Goal: Ask a question: Seek information or help from site administrators or community

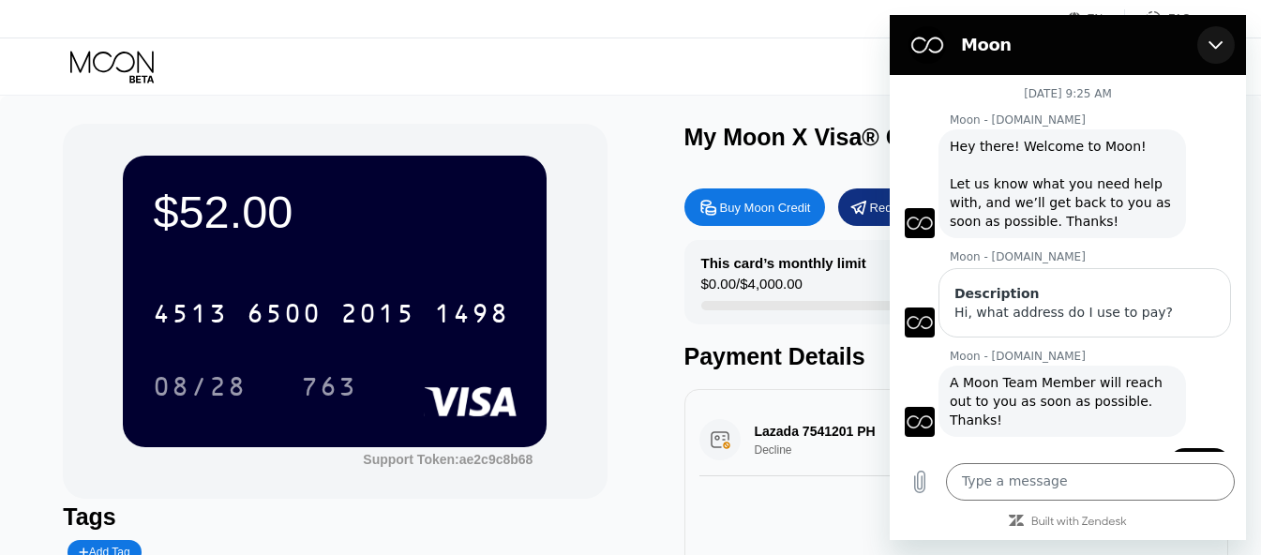
scroll to position [1204, 0]
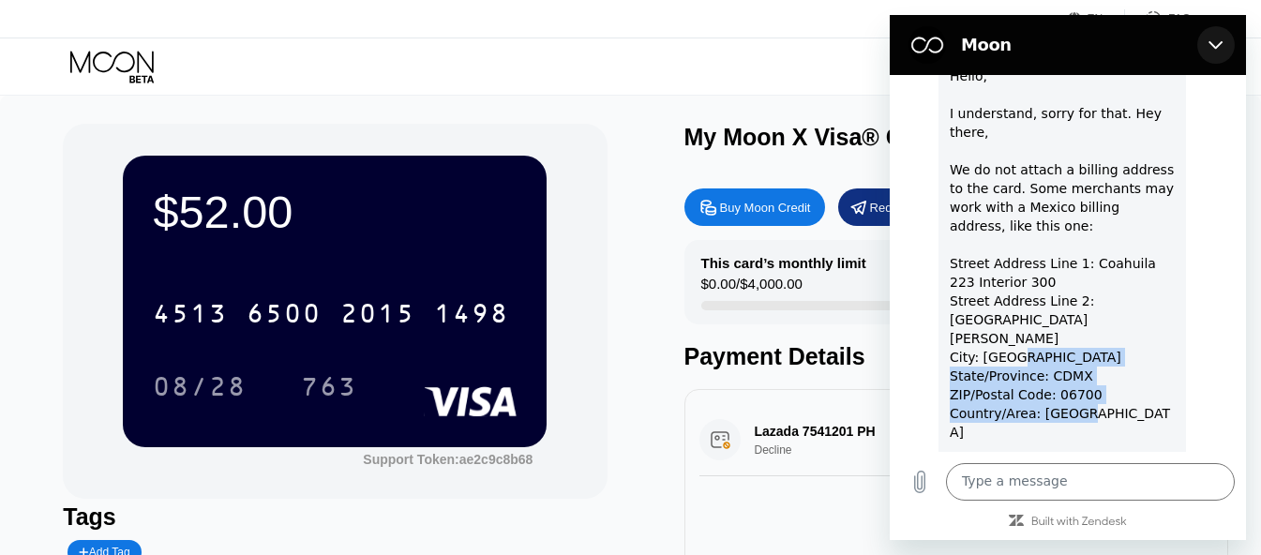
click at [1225, 43] on button "Close" at bounding box center [1215, 44] width 37 height 37
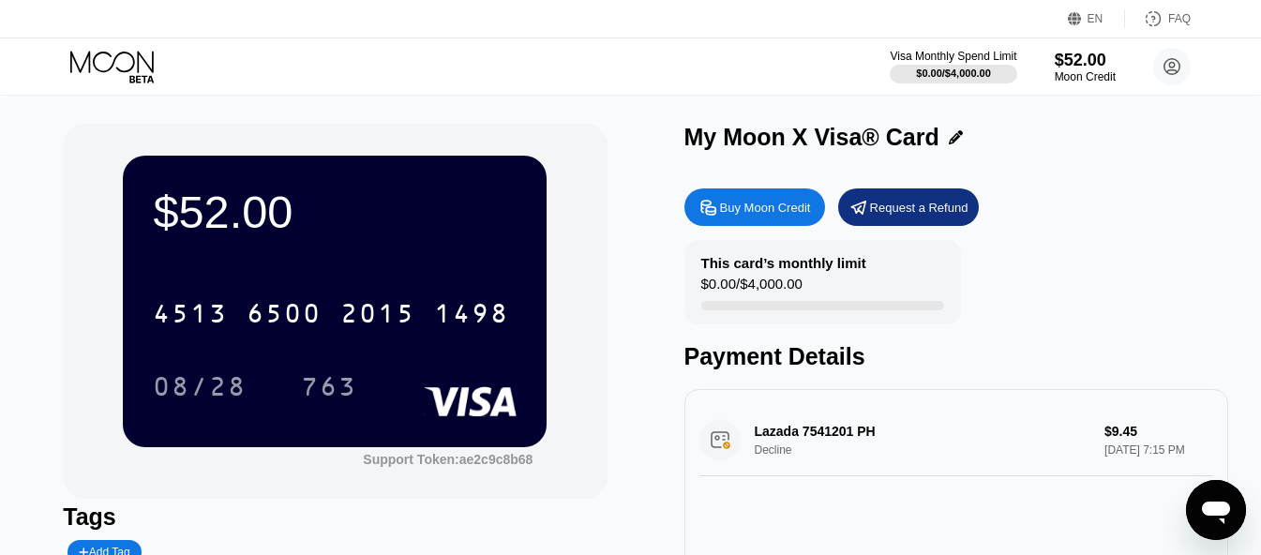
click at [1078, 252] on div "This card’s monthly limit $0.00 / $4,000.00 Payment Details" at bounding box center [956, 305] width 544 height 130
click at [1215, 510] on icon "Open messaging window" at bounding box center [1215, 512] width 28 height 22
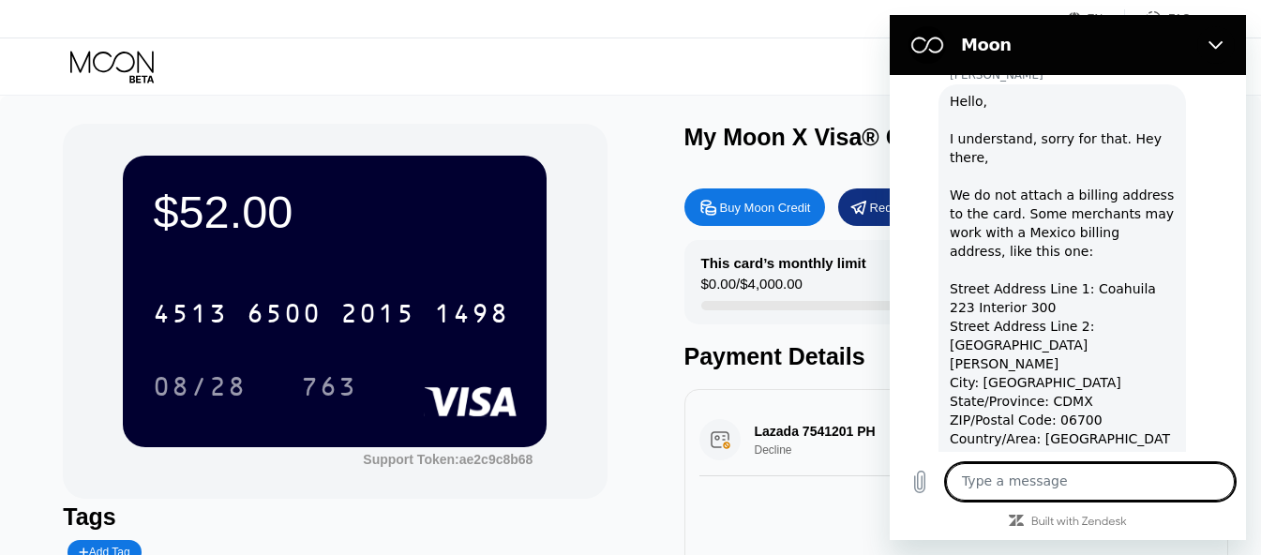
scroll to position [1174, 0]
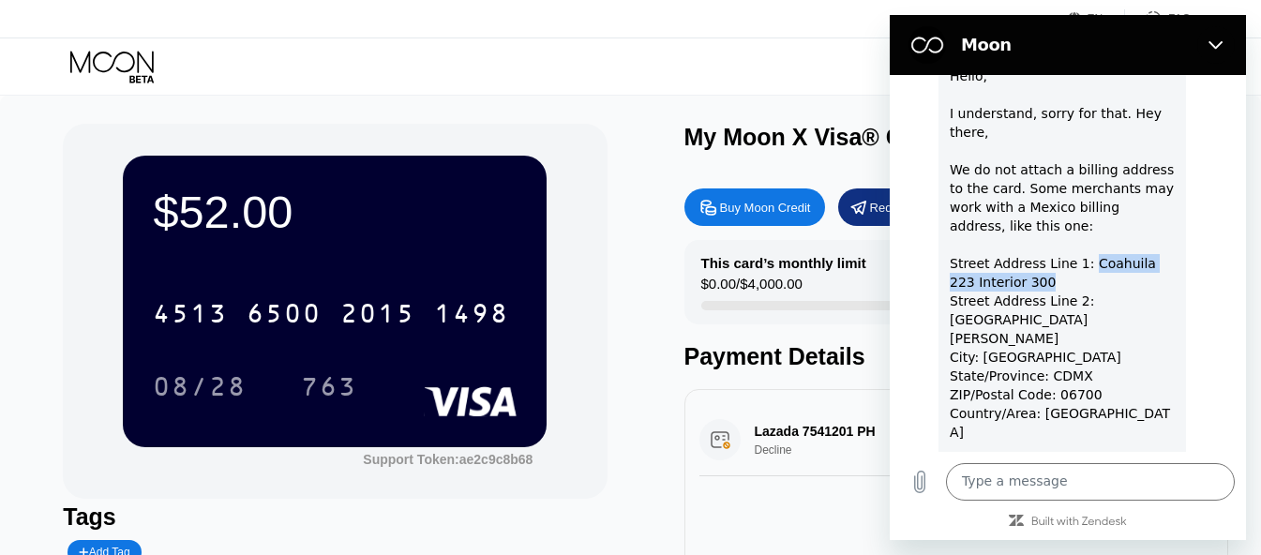
drag, startPoint x: 1081, startPoint y: 228, endPoint x: 1152, endPoint y: 235, distance: 71.6
click at [1152, 235] on div "Hello, I understand, sorry for that. Hey there, We do not attach a billing addr…" at bounding box center [1061, 282] width 225 height 431
copy div "Coahuila 223 Interior 300"
drag, startPoint x: 980, startPoint y: 299, endPoint x: 1048, endPoint y: 305, distance: 67.7
click at [1048, 305] on div "Hello, I understand, sorry for that. Hey there, We do not attach a billing addr…" at bounding box center [1061, 282] width 225 height 431
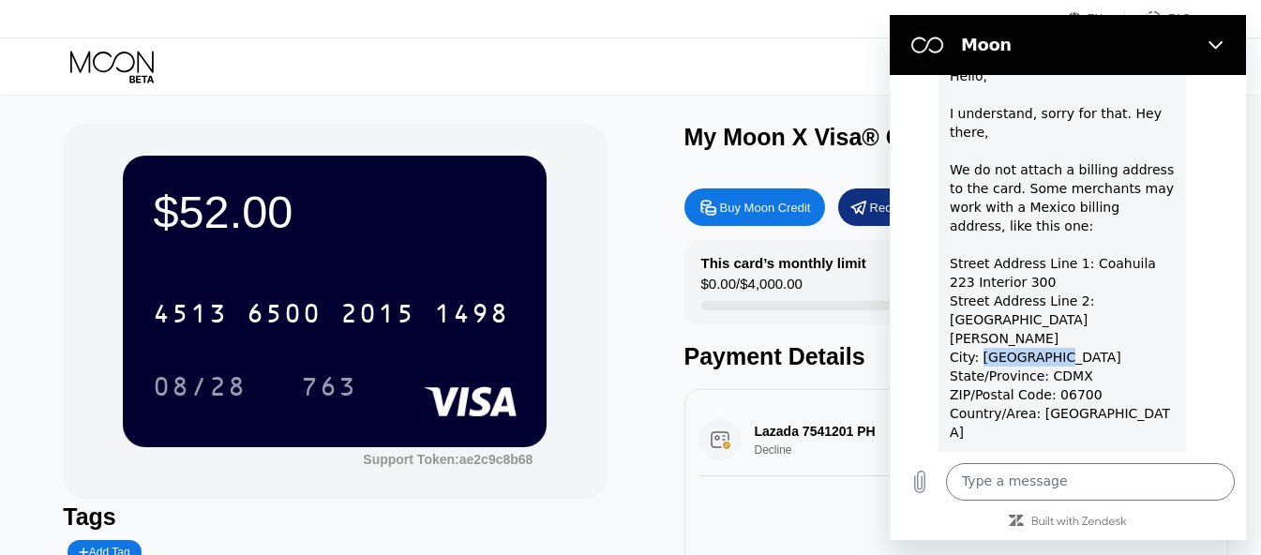
click at [1009, 303] on div "Hello, I understand, sorry for that. Hey there, We do not attach a billing addr…" at bounding box center [1061, 282] width 225 height 431
drag, startPoint x: 963, startPoint y: 319, endPoint x: 1037, endPoint y: 311, distance: 73.5
click at [1015, 310] on div "Hello, I understand, sorry for that. Hey there, We do not attach a billing addr…" at bounding box center [1061, 282] width 225 height 431
click at [1037, 311] on div "Hello, I understand, sorry for that. Hey there, We do not attach a billing addr…" at bounding box center [1061, 282] width 225 height 431
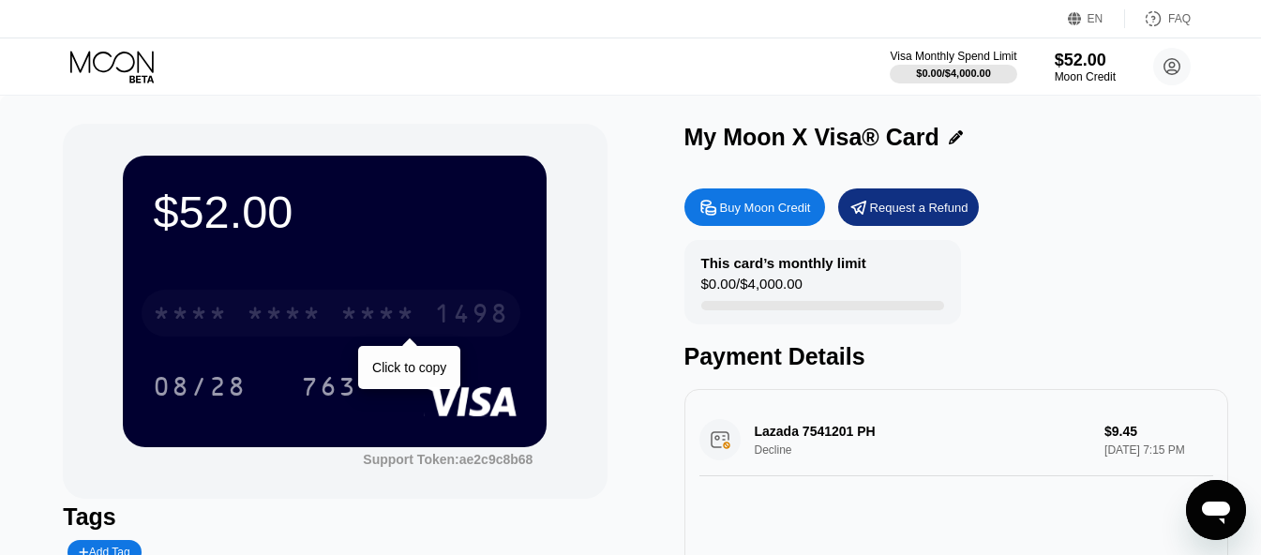
click at [428, 306] on div "* * * * * * * * * * * * 1498" at bounding box center [331, 313] width 379 height 47
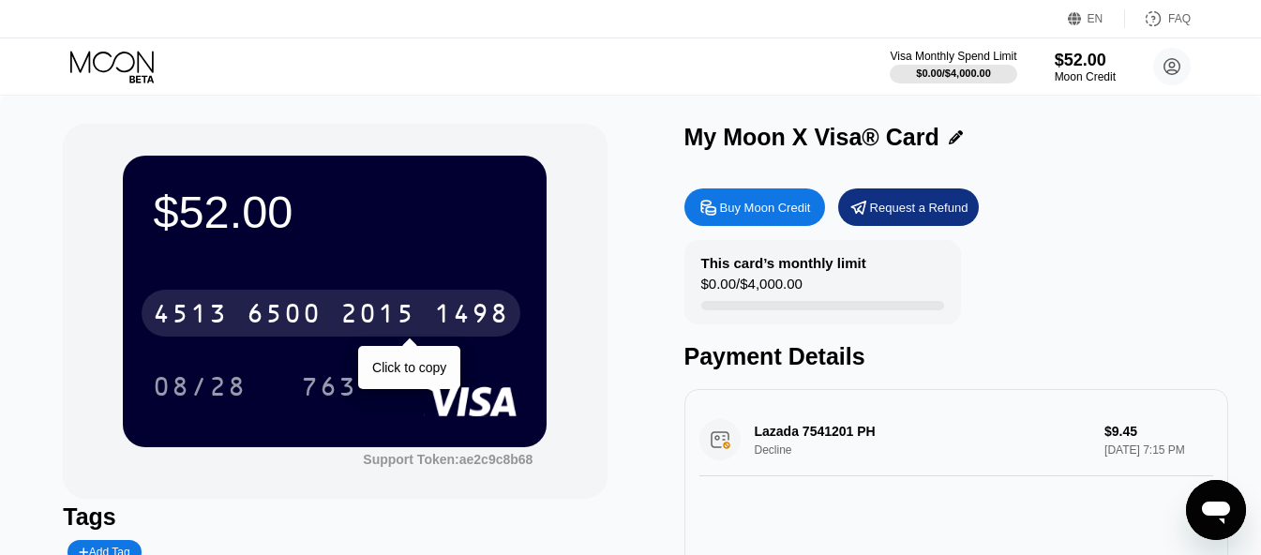
click at [401, 329] on div "2015" at bounding box center [377, 316] width 75 height 30
click at [380, 305] on div "* * * *" at bounding box center [377, 316] width 75 height 30
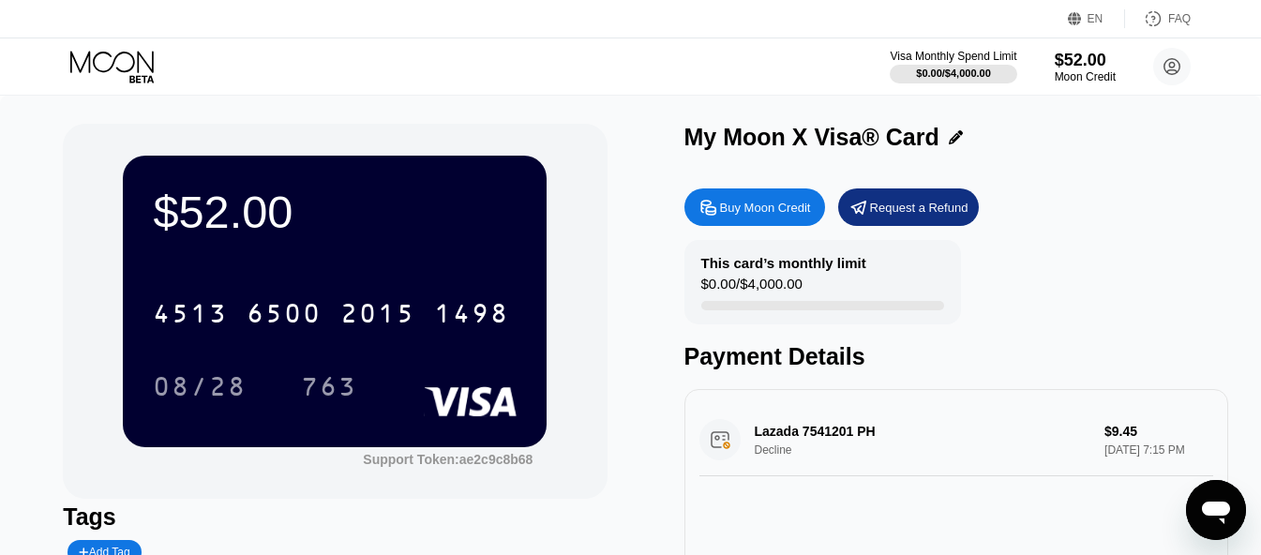
click at [1197, 514] on div "Open messaging window" at bounding box center [1215, 510] width 56 height 56
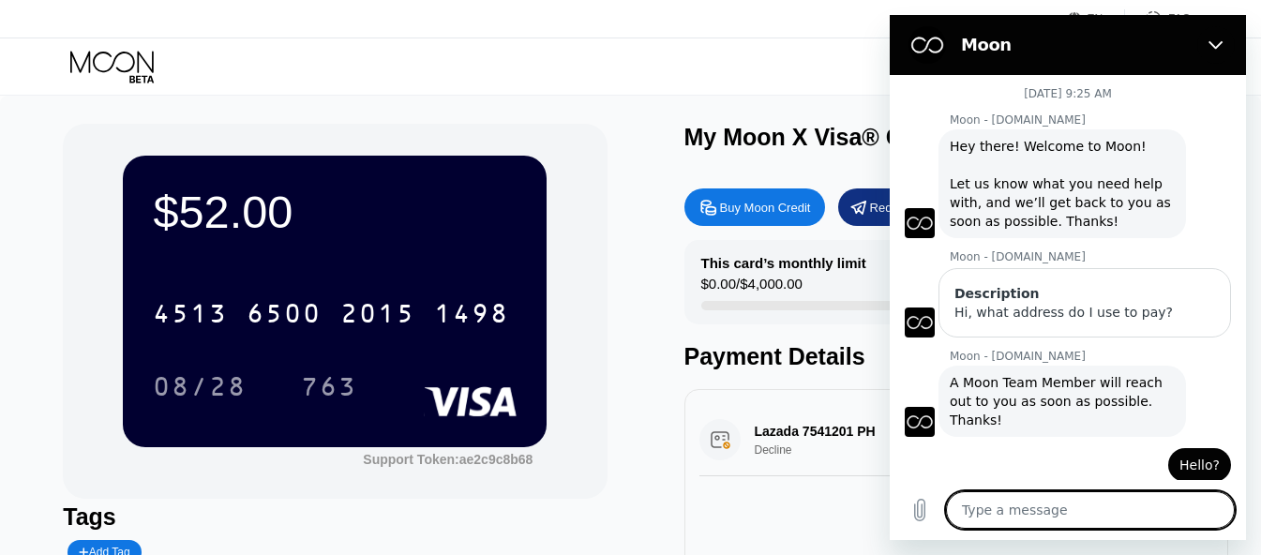
scroll to position [1146, 0]
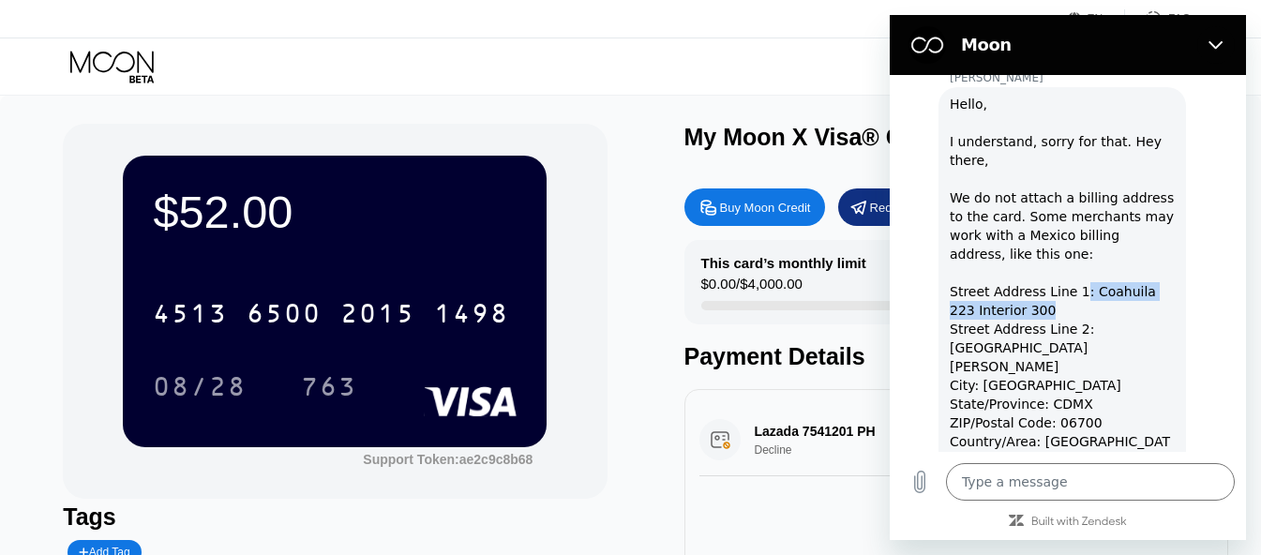
drag, startPoint x: 1096, startPoint y: 265, endPoint x: 2159, endPoint y: 281, distance: 1063.8
click at [1116, 276] on div "Hello, I understand, sorry for that. Hey there, We do not attach a billing addr…" at bounding box center [1061, 310] width 225 height 431
copy div ": Coahuila 223 Interior 300"
drag, startPoint x: 1024, startPoint y: 336, endPoint x: 1008, endPoint y: 337, distance: 16.0
click at [1008, 337] on div "Hello, I understand, sorry for that. Hey there, We do not attach a billing addr…" at bounding box center [1061, 310] width 225 height 431
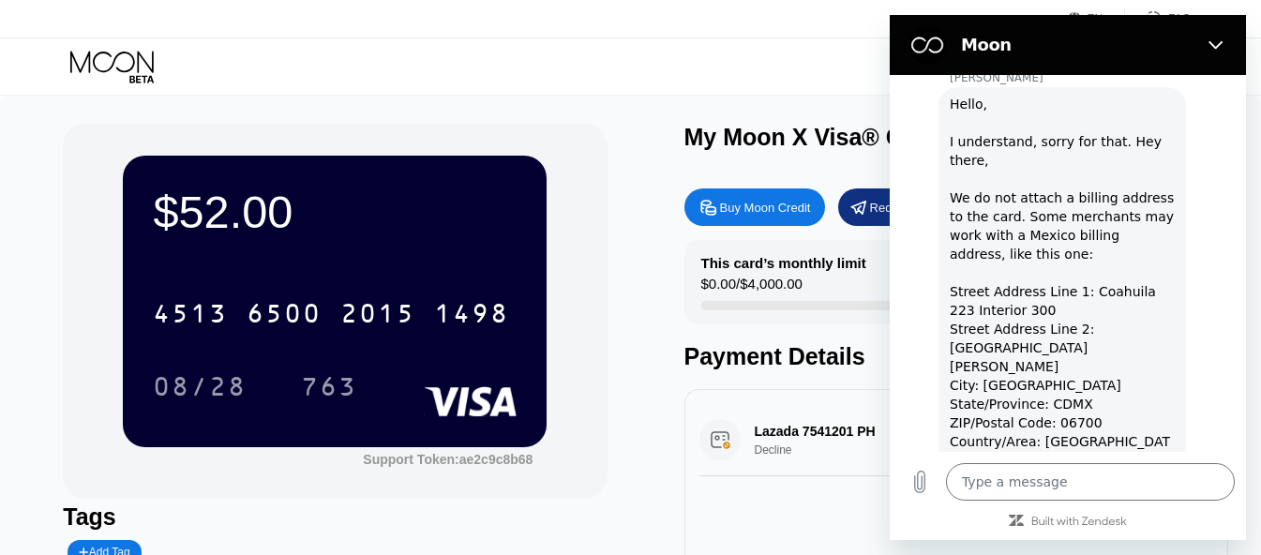
click at [992, 324] on div "Hello, I understand, sorry for that. Hey there, We do not attach a billing addr…" at bounding box center [1061, 310] width 225 height 431
drag, startPoint x: 978, startPoint y: 325, endPoint x: 2162, endPoint y: 329, distance: 1183.7
click at [1135, 334] on div "Hello, I understand, sorry for that. Hey there, We do not attach a billing addr…" at bounding box center [1061, 310] width 225 height 431
copy div "[GEOGRAPHIC_DATA]"
click at [1081, 367] on div "Hello, I understand, sorry for that. Hey there, We do not attach a billing addr…" at bounding box center [1061, 310] width 225 height 431
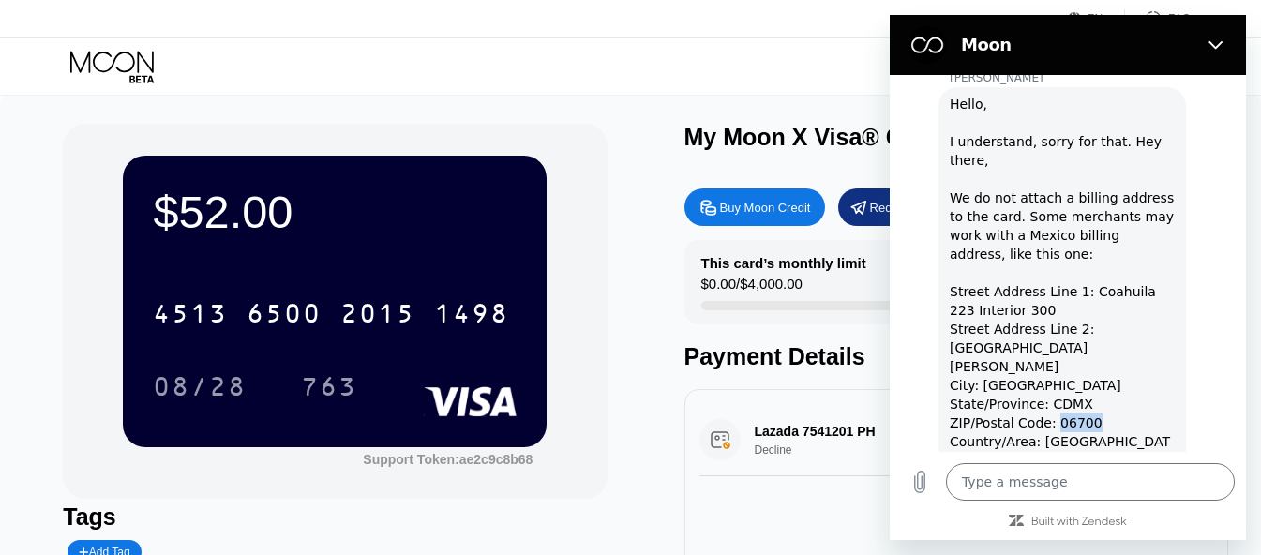
click at [1081, 367] on div "Hello, I understand, sorry for that. Hey there, We do not attach a billing addr…" at bounding box center [1061, 310] width 225 height 431
copy div "06700"
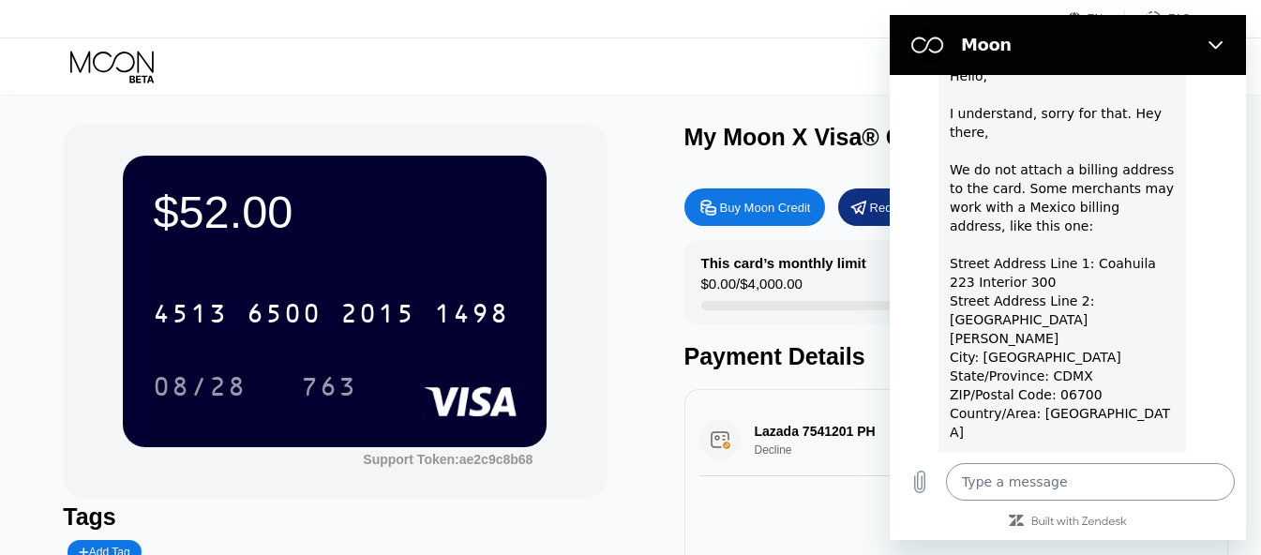
click at [1014, 481] on textarea at bounding box center [1090, 481] width 289 height 37
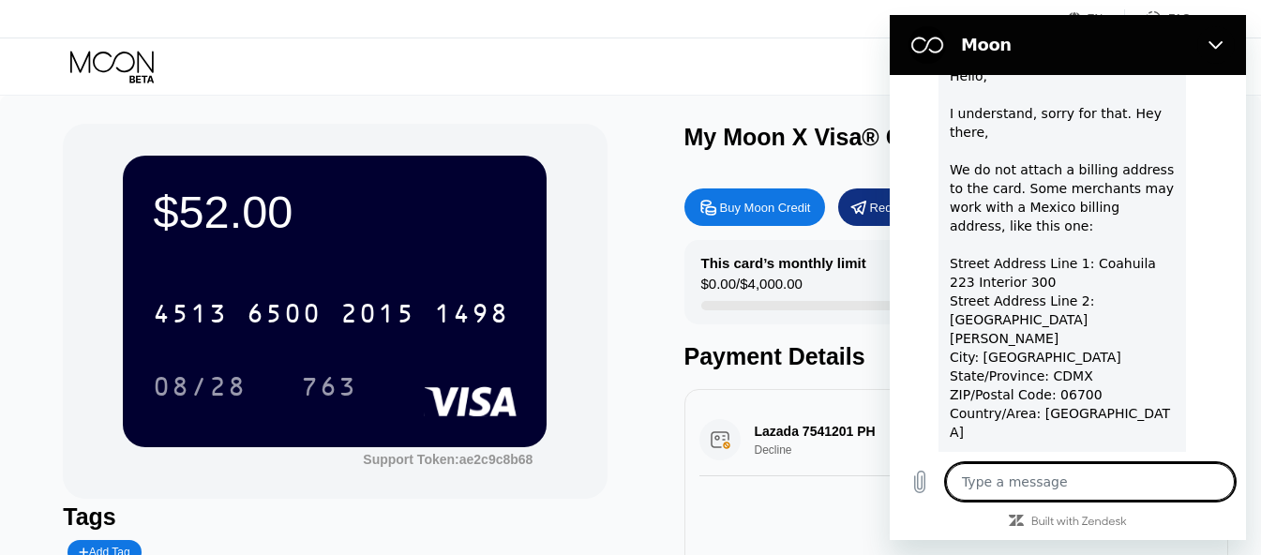
type textarea "H"
type textarea "x"
type textarea "Hi"
type textarea "x"
type textarea "Hi"
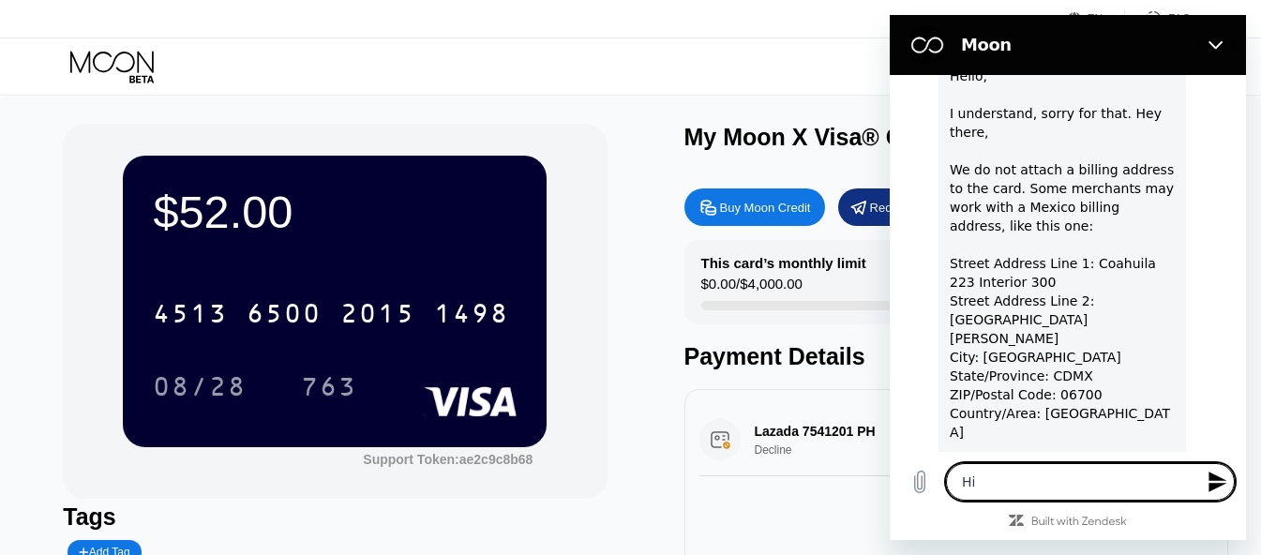
type textarea "x"
type textarea "Hi i"
type textarea "x"
type textarea "Hi it"
type textarea "x"
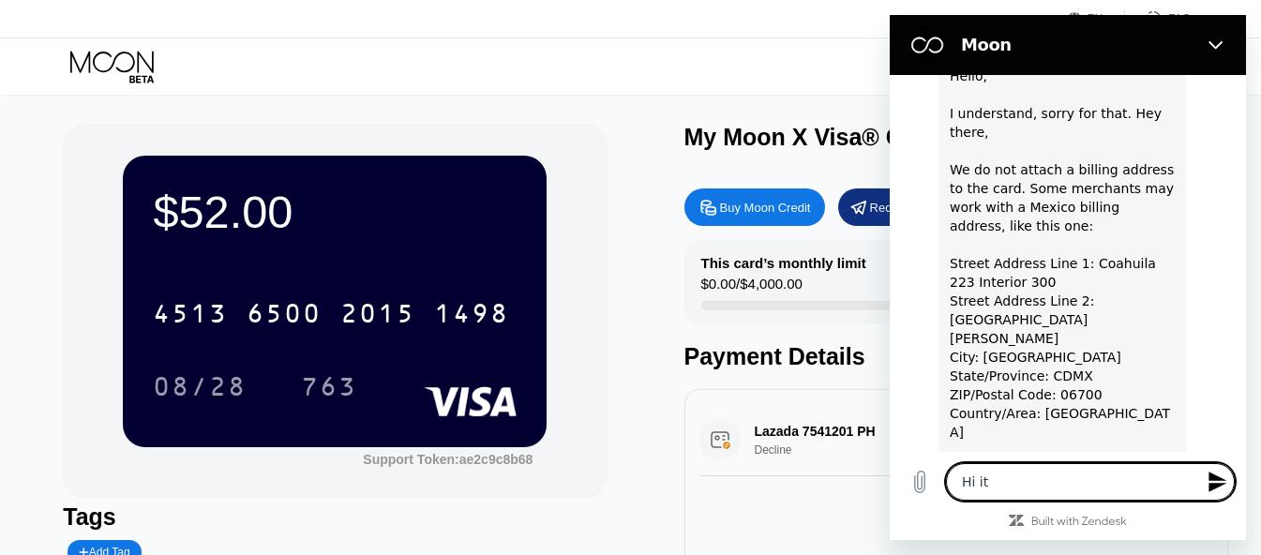
type textarea "Hi its"
type textarea "x"
type textarea "Hi its"
type textarea "x"
type textarea "Hi its s"
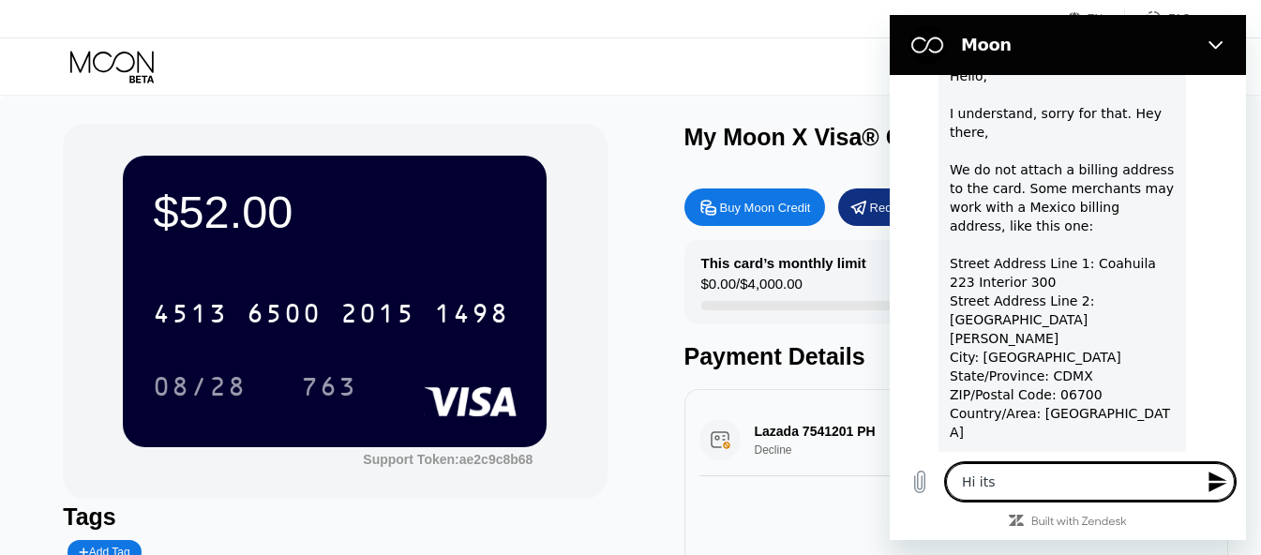
type textarea "x"
type textarea "Hi its st"
type textarea "x"
type textarea "Hi its sti"
type textarea "x"
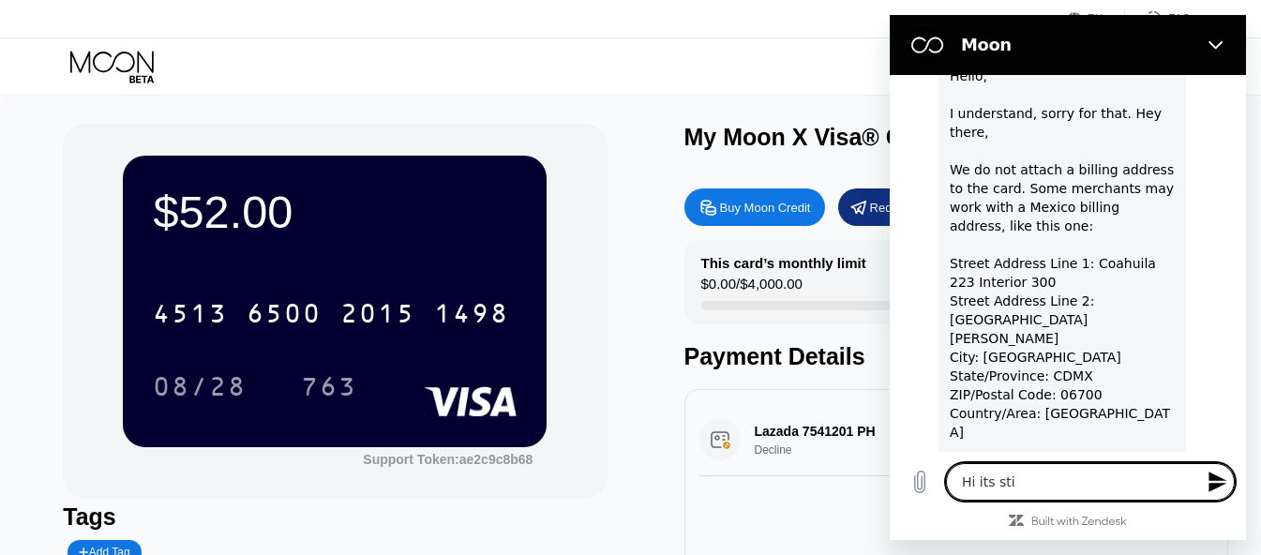
type textarea "Hi its stil"
type textarea "x"
type textarea "Hi its still"
type textarea "x"
type textarea "Hi its still"
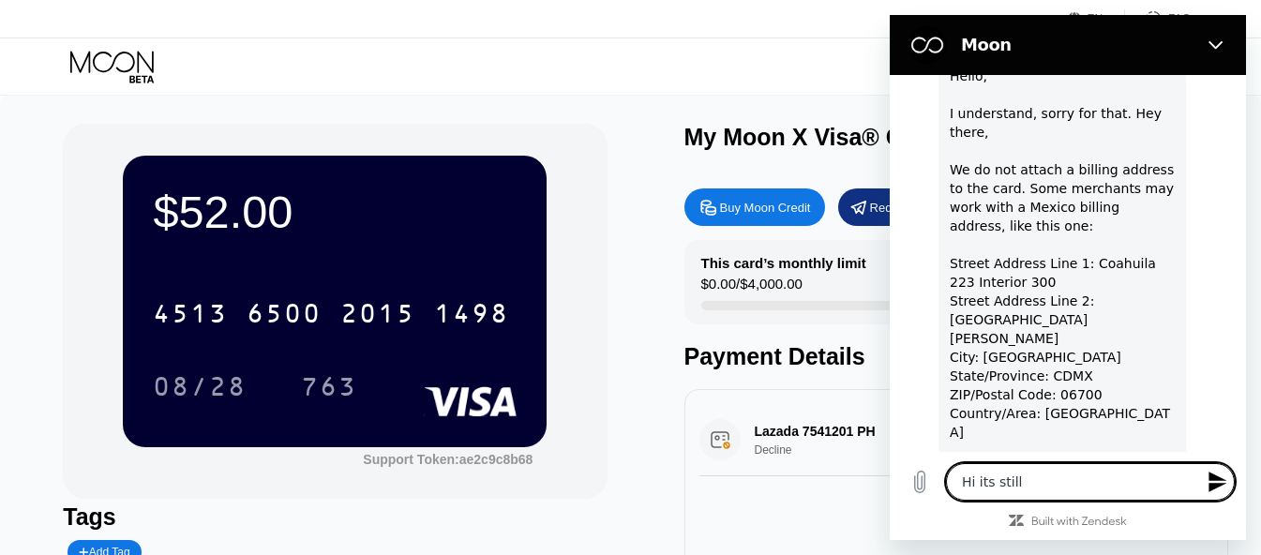
type textarea "x"
type textarea "Hi its still b"
type textarea "x"
type textarea "Hi its still be"
type textarea "x"
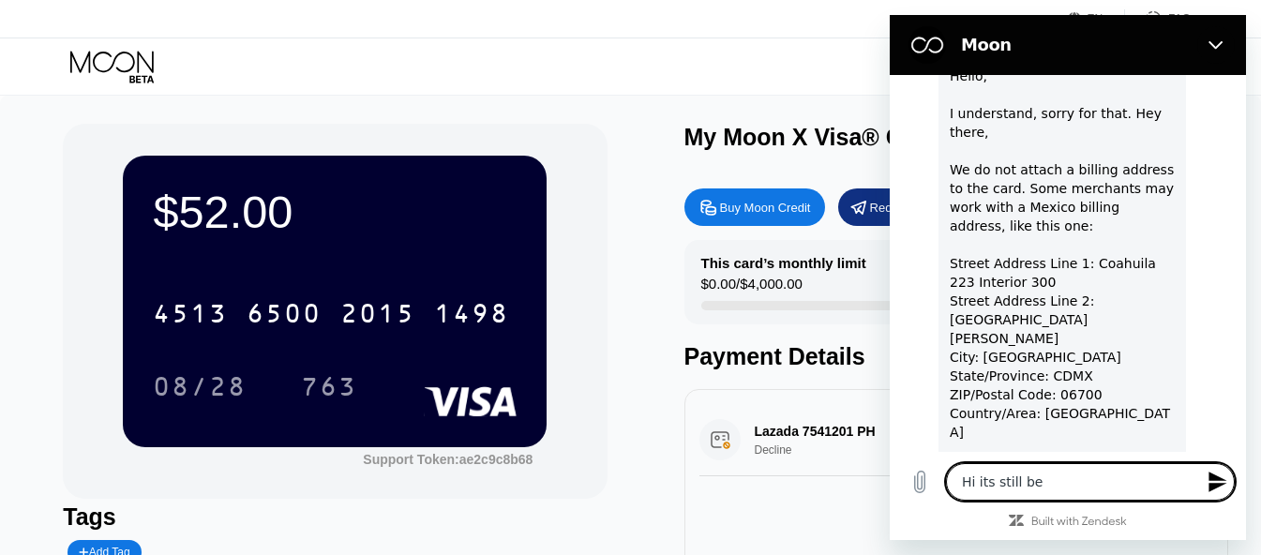
type textarea "Hi its still bei"
type textarea "x"
type textarea "Hi its still bein"
type textarea "x"
type textarea "Hi its still being"
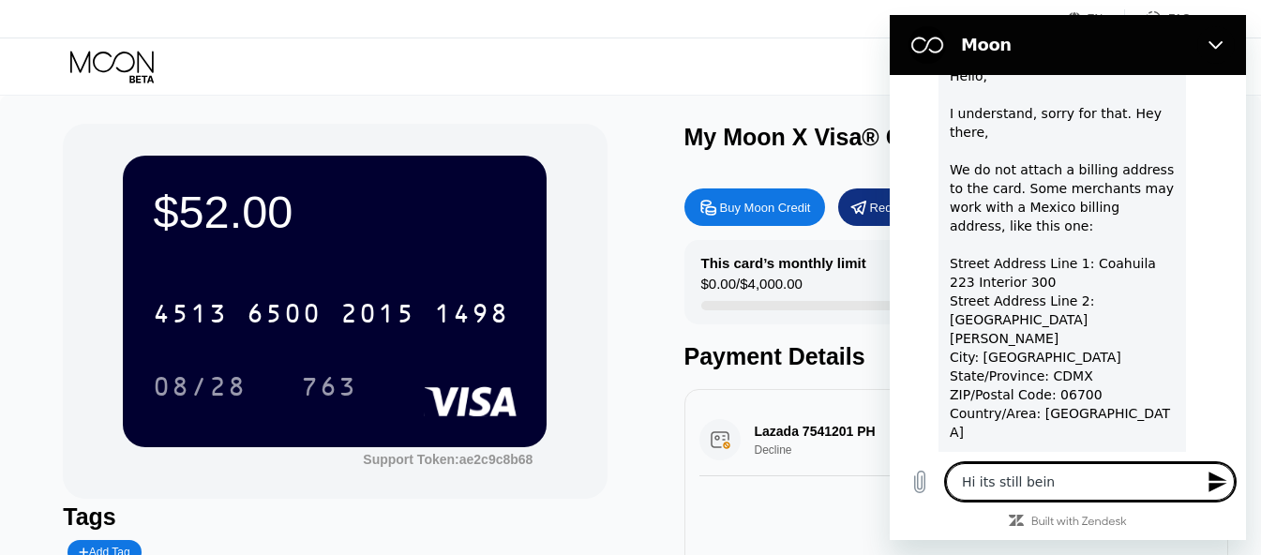
type textarea "x"
type textarea "Hi its still being"
type textarea "x"
type textarea "Hi its still being d"
type textarea "x"
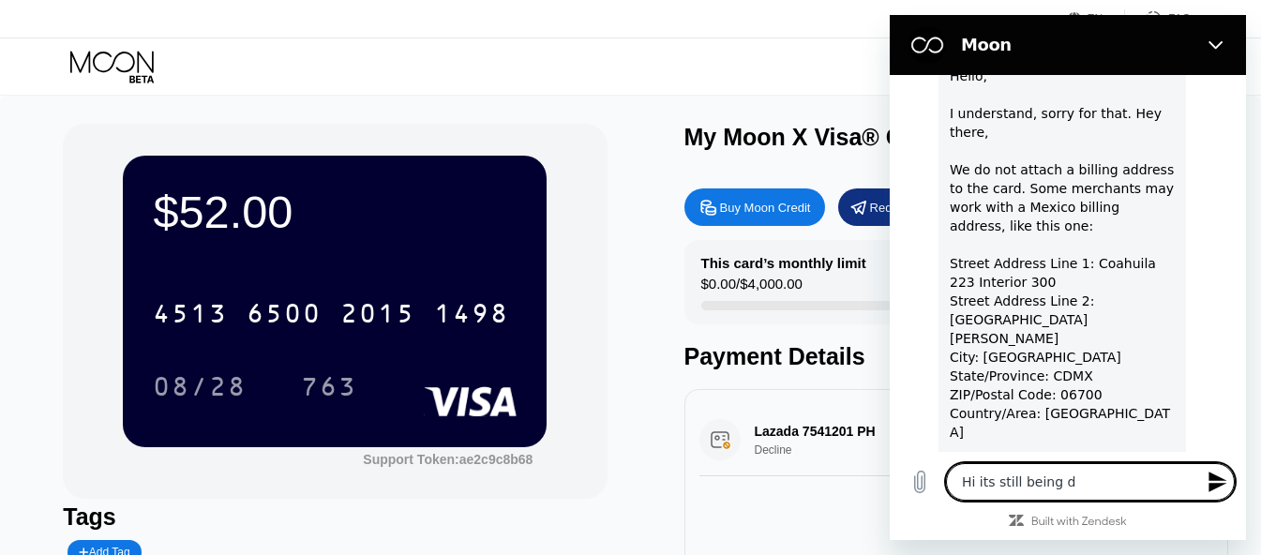
type textarea "Hi its still being de"
type textarea "x"
type textarea "Hi its still being dec"
type textarea "x"
type textarea "Hi its still being decl"
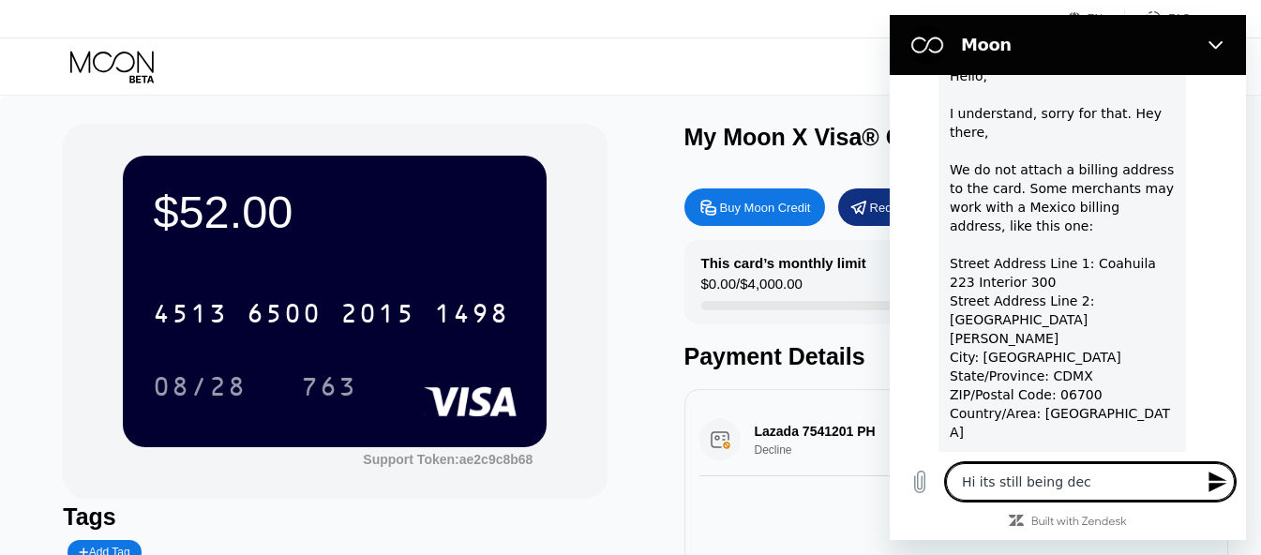
type textarea "x"
type textarea "Hi its still being decli"
type textarea "x"
type textarea "Hi its still being declin"
type textarea "x"
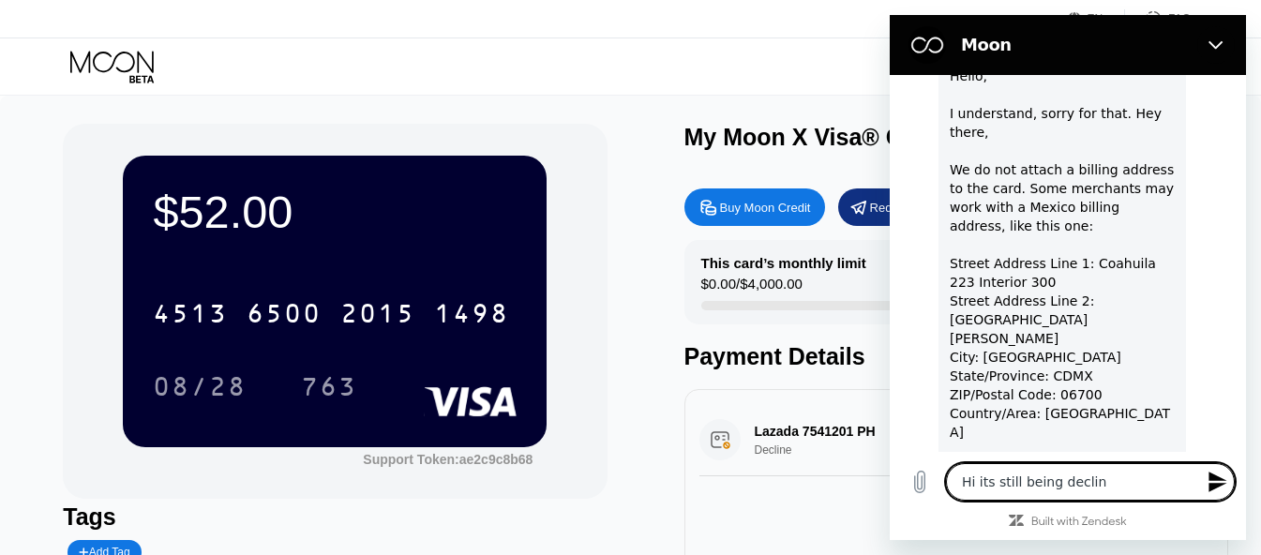
type textarea "Hi its still being decline"
type textarea "x"
type textarea "Hi its still being declined"
type textarea "x"
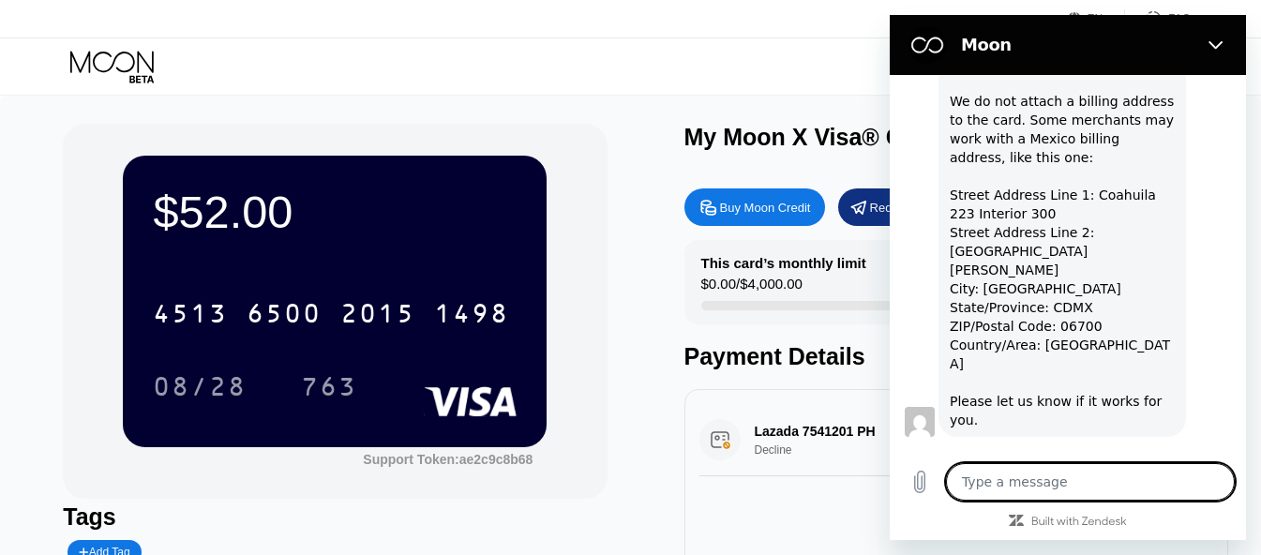
type textarea "x"
type textarea "W"
type textarea "x"
type textarea "Wh"
type textarea "x"
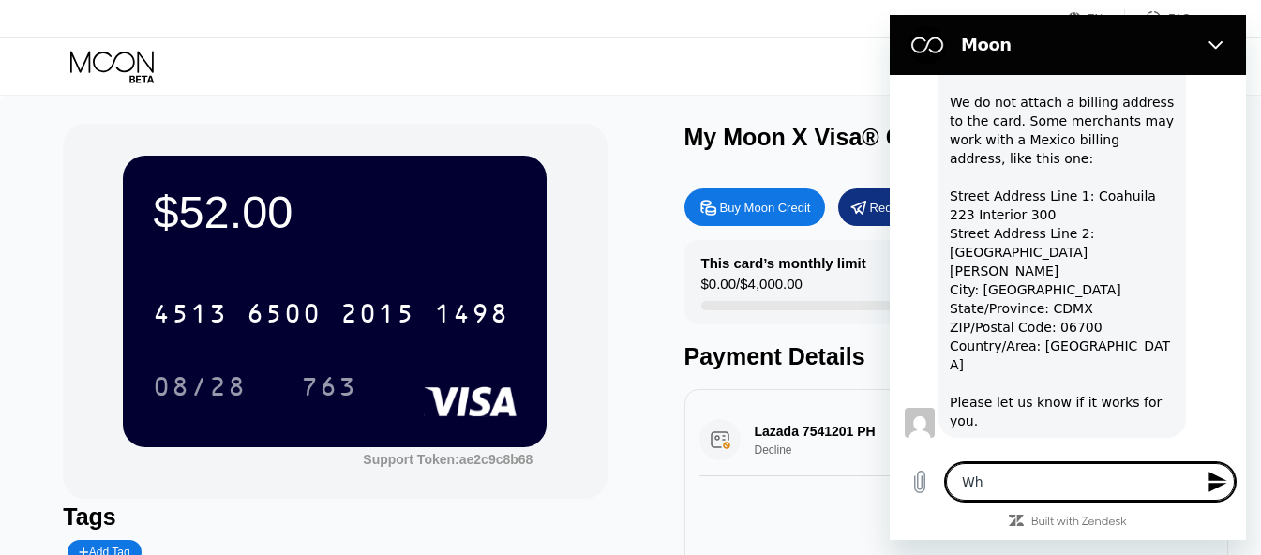
type textarea "Wha"
type textarea "x"
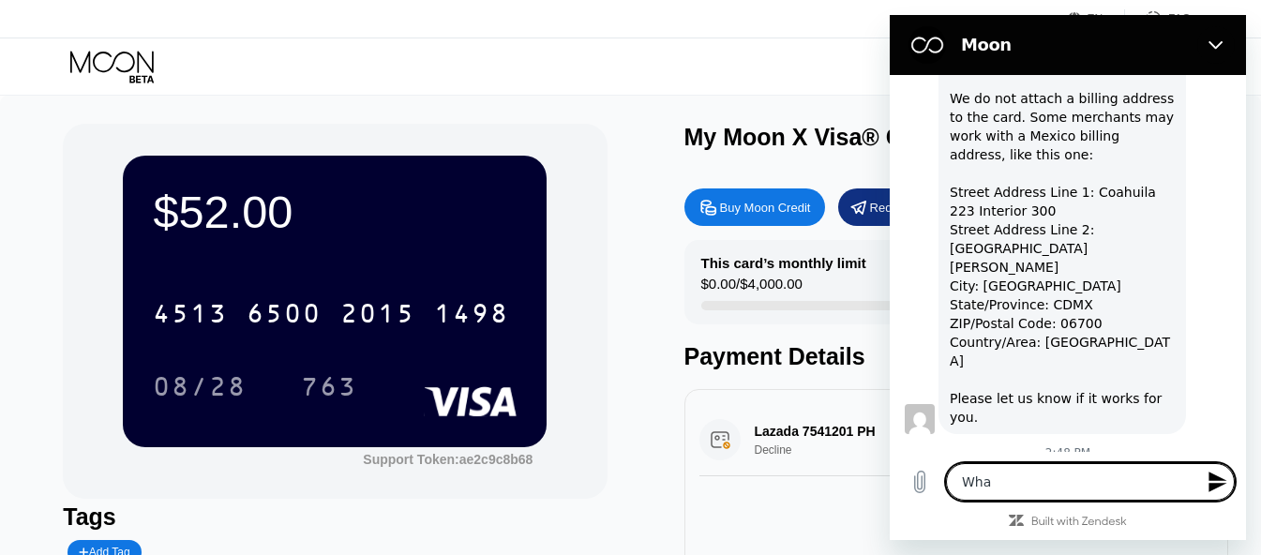
type textarea "What"
type textarea "x"
type textarea "What"
type textarea "x"
type textarea "What c"
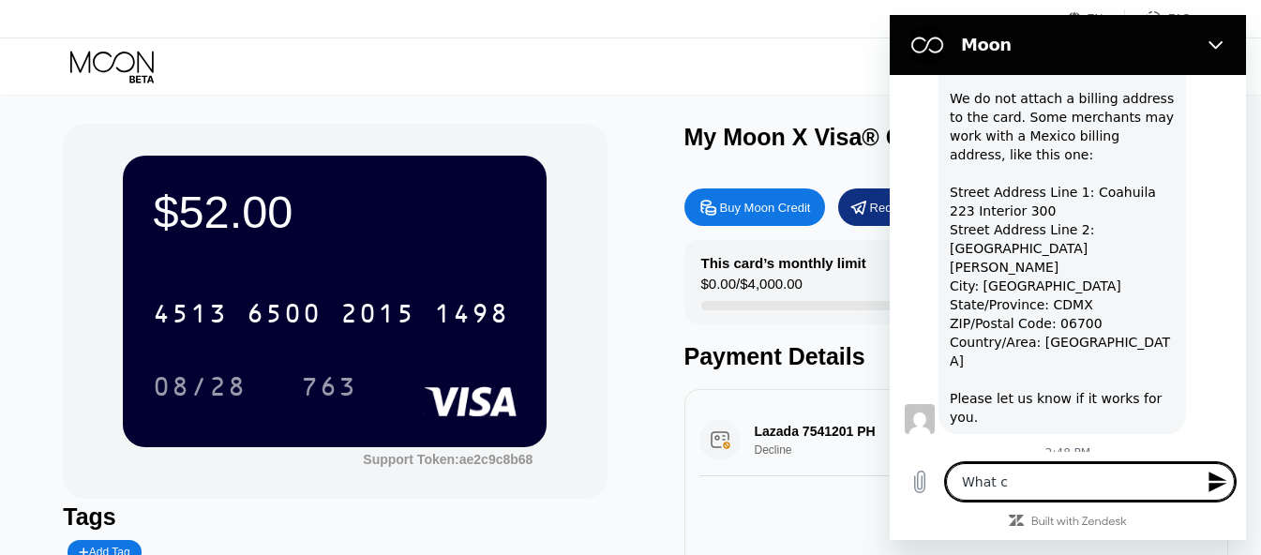
type textarea "x"
type textarea "What ca"
type textarea "x"
type textarea "What can"
type textarea "x"
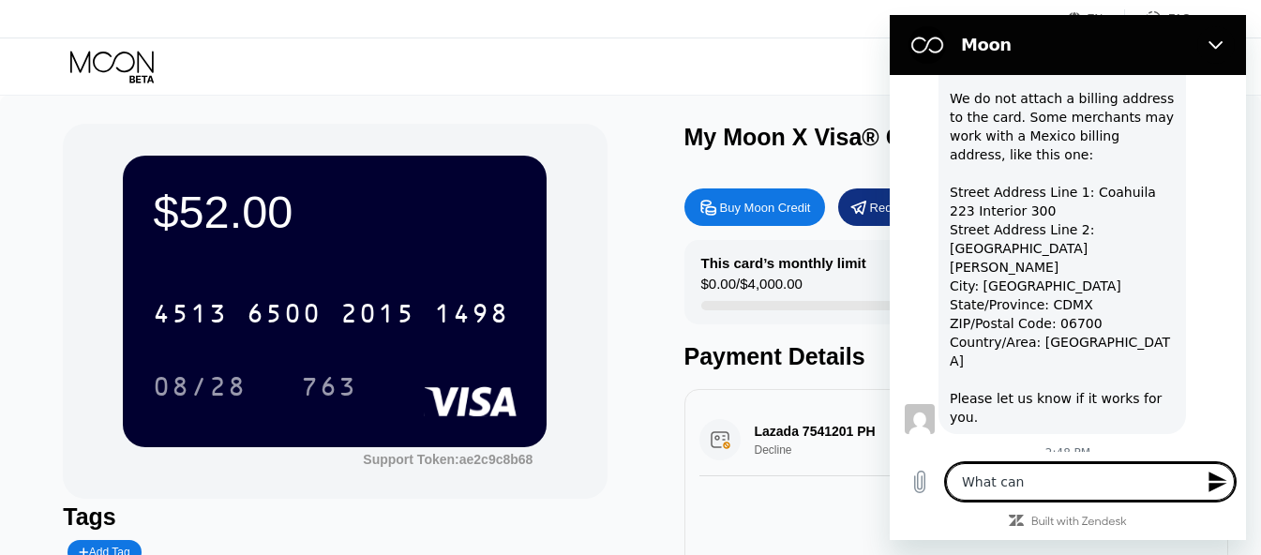
type textarea "What can"
type textarea "x"
type textarea "What can I"
type textarea "x"
type textarea "What can I"
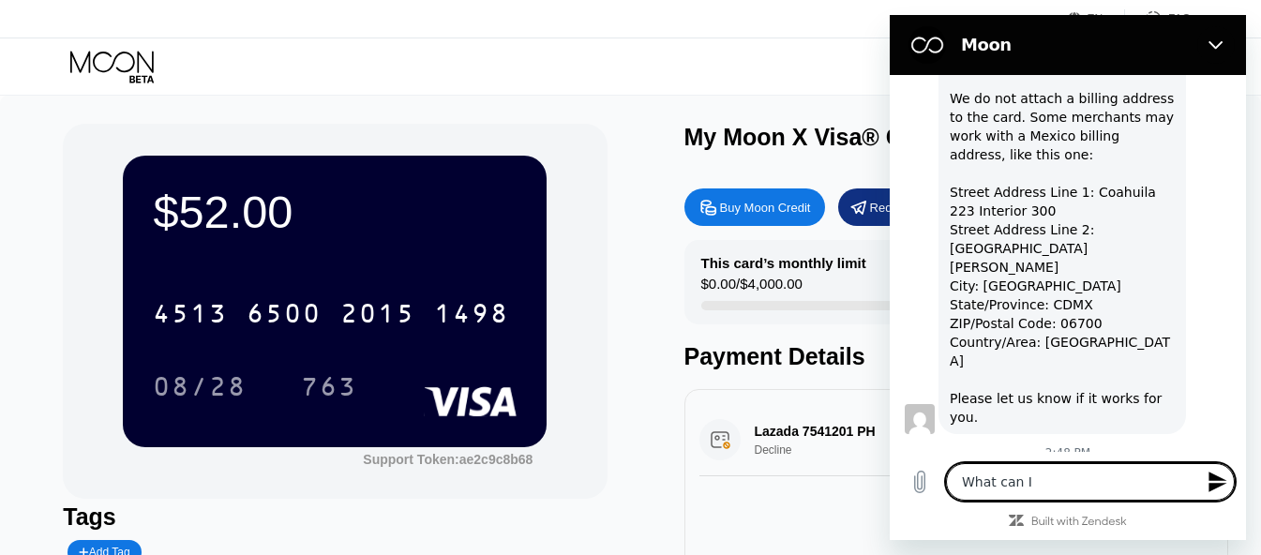
type textarea "x"
type textarea "What can I u"
type textarea "x"
type textarea "What can I us"
type textarea "x"
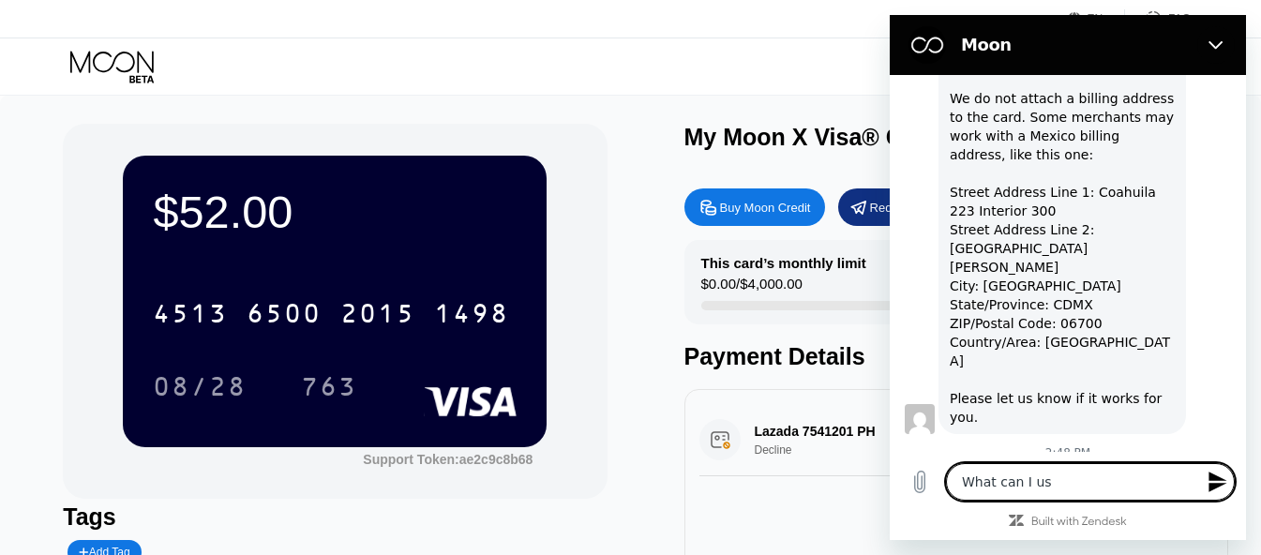
type textarea "What can I use"
type textarea "x"
type textarea "What can I use"
type textarea "x"
type textarea "What can I use"
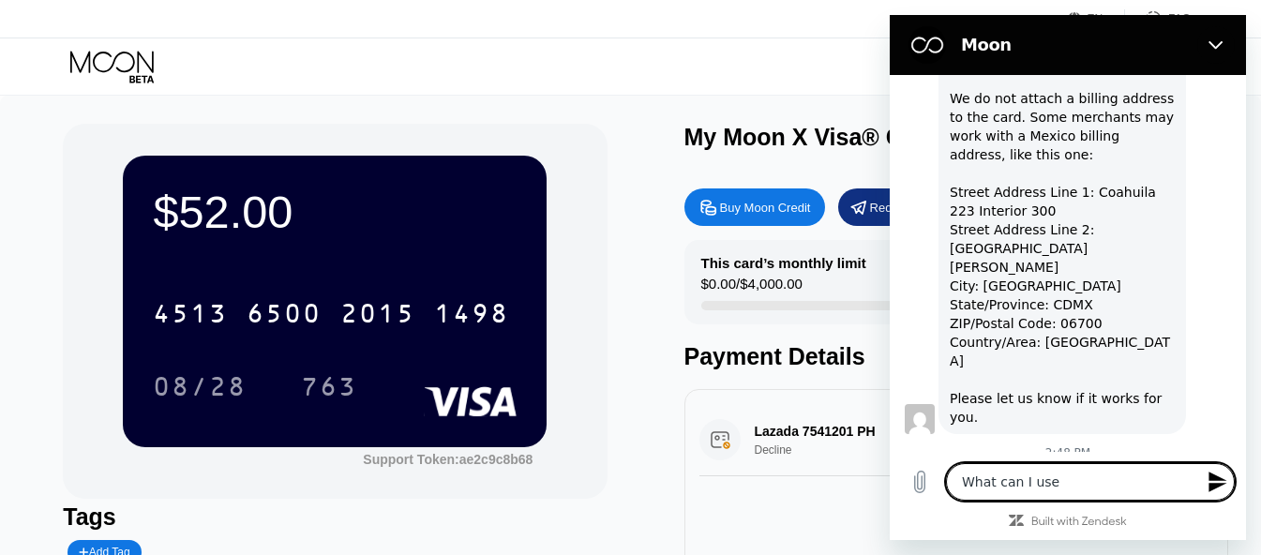
type textarea "x"
type textarea "What can I use t"
type textarea "x"
type textarea "What can I use th"
type textarea "x"
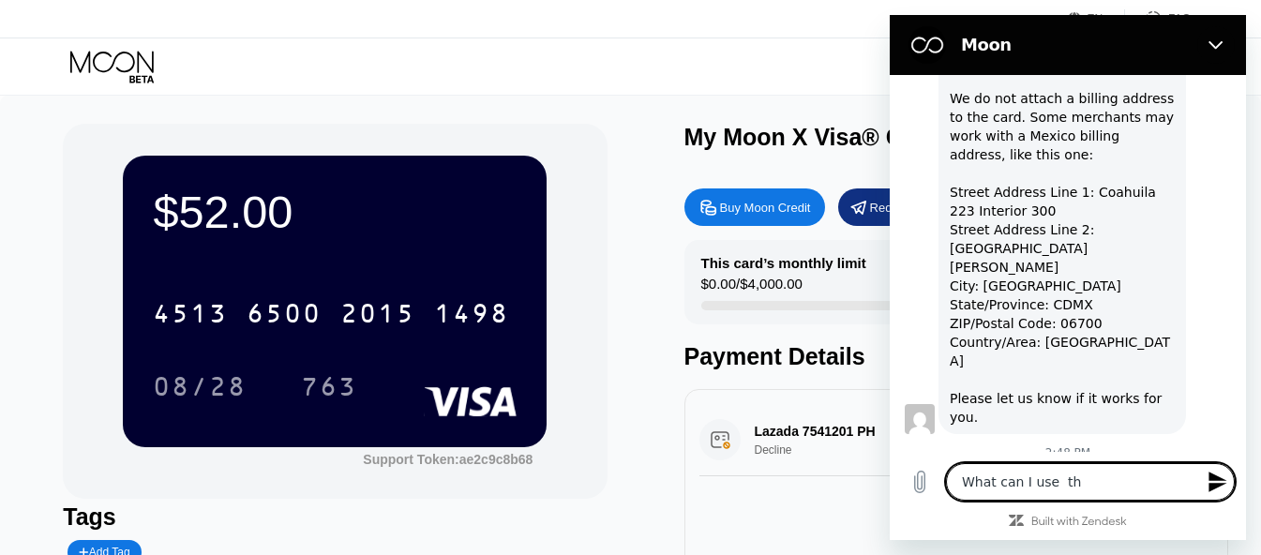
type textarea "What can I use thi"
type textarea "x"
type textarea "What can I use this"
type textarea "x"
type textarea "What can I use this"
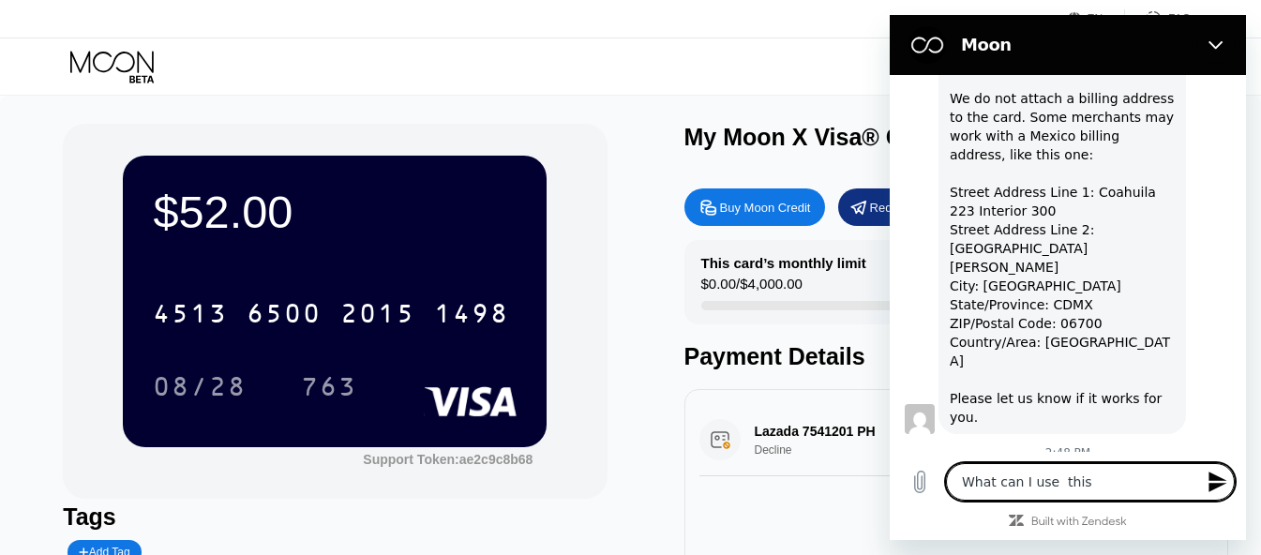
type textarea "x"
type textarea "What can I use this w"
type textarea "x"
type textarea "What can I use this wi"
type textarea "x"
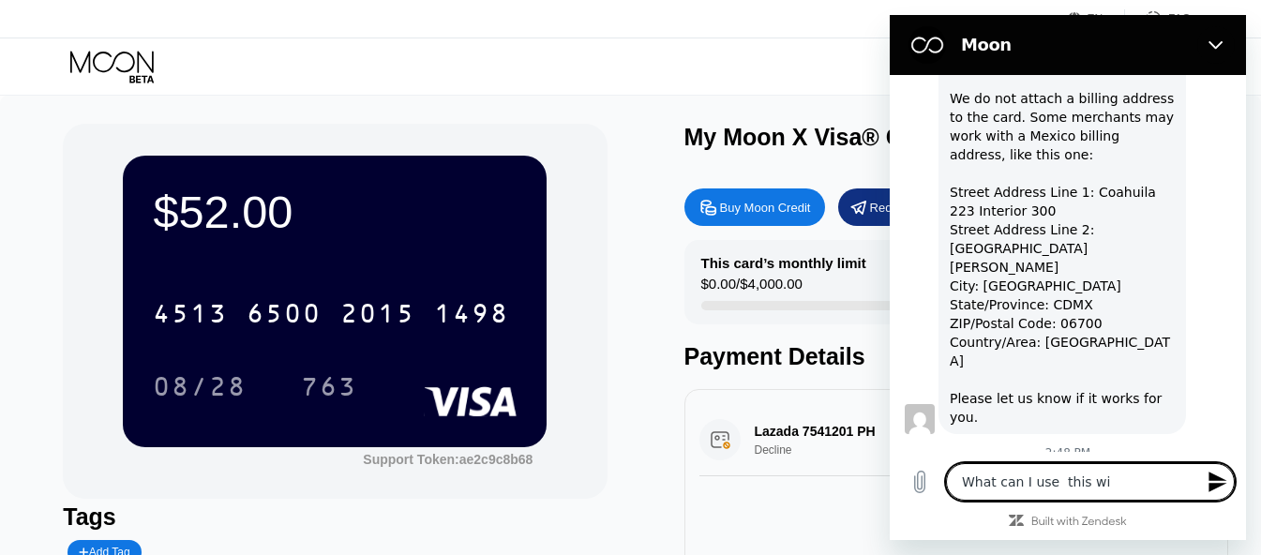
type textarea "What can I use this wit"
type textarea "x"
type textarea "What can I use this with"
type textarea "x"
type textarea "What can I use this with"
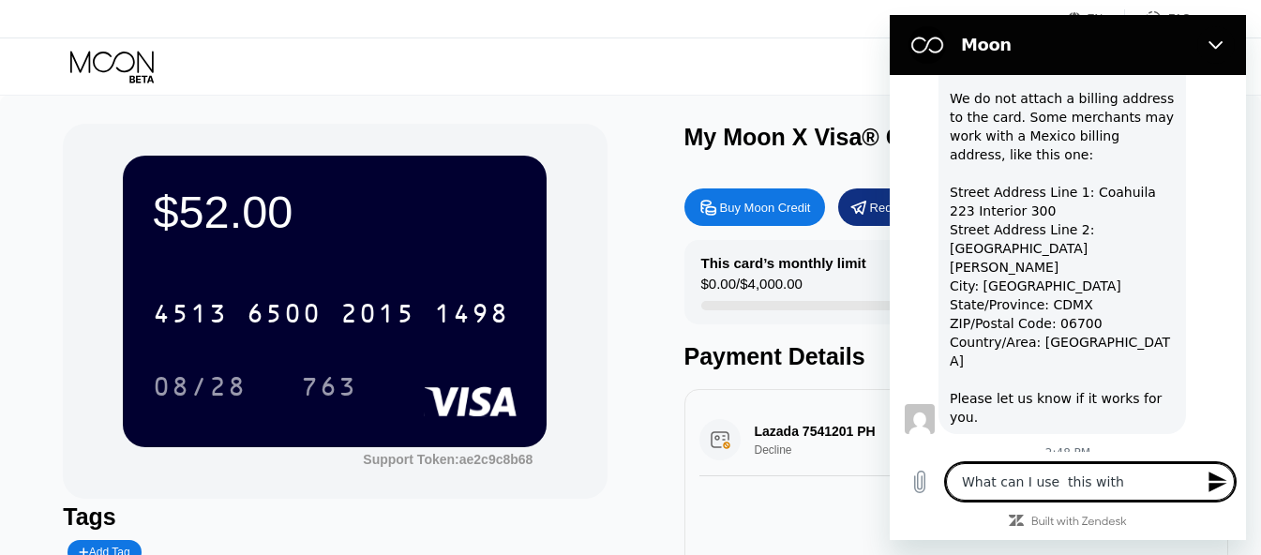
type textarea "x"
type textarea "What can I use this with i"
type textarea "x"
type textarea "What can I use this with in"
type textarea "x"
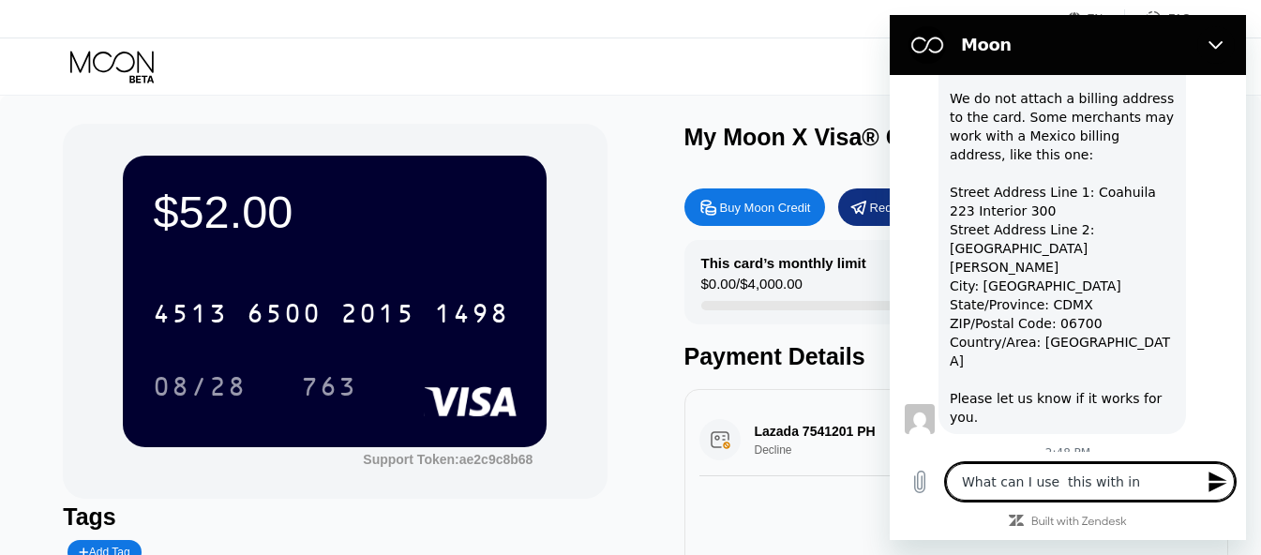
type textarea "What can I use this with in"
type textarea "x"
type textarea "What can I use this with in t"
type textarea "x"
type textarea "What can I use this with in th"
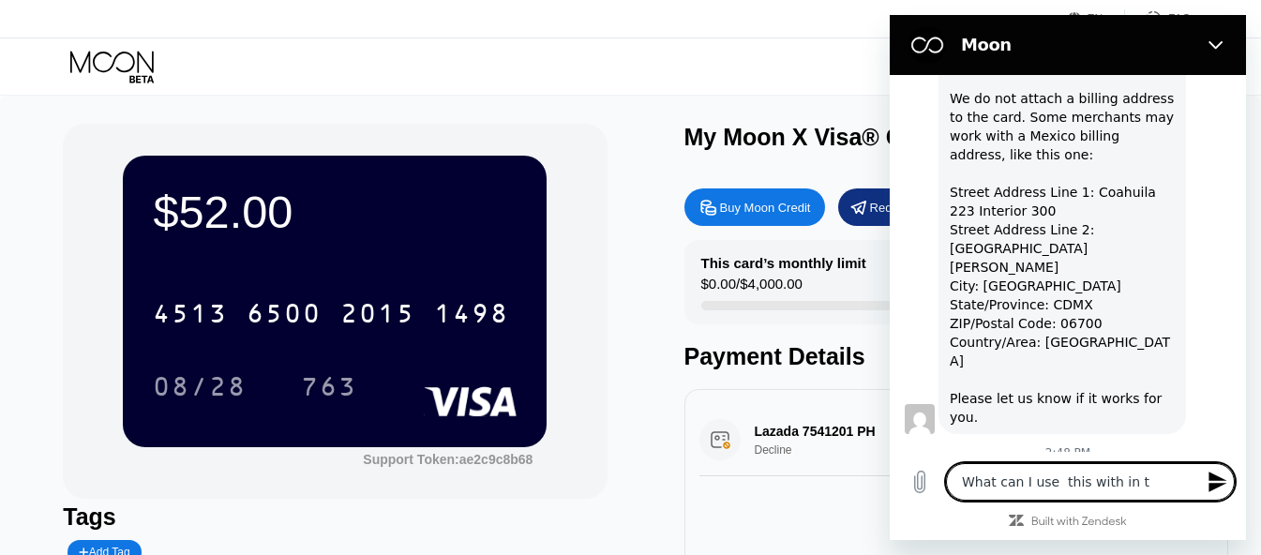
type textarea "x"
type textarea "What can I use this with in the"
type textarea "x"
type textarea "What can I use this with in the"
type textarea "x"
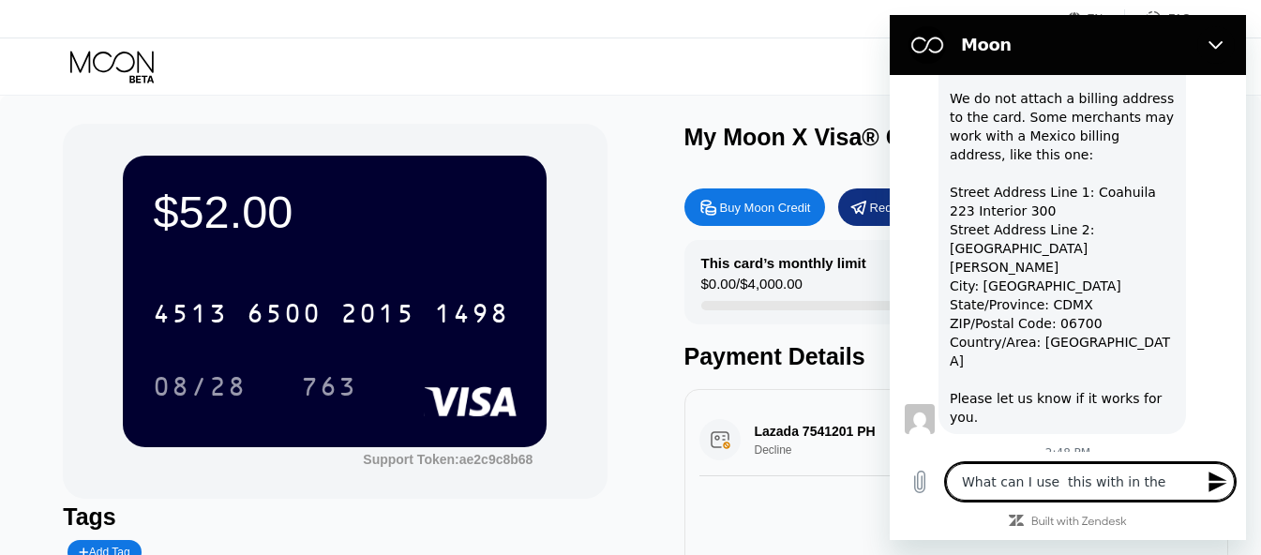
type textarea "What can I use this with in the P"
type textarea "x"
type textarea "What can I use this with in the Ph"
type textarea "x"
type textarea "What can I use this with in the Phi"
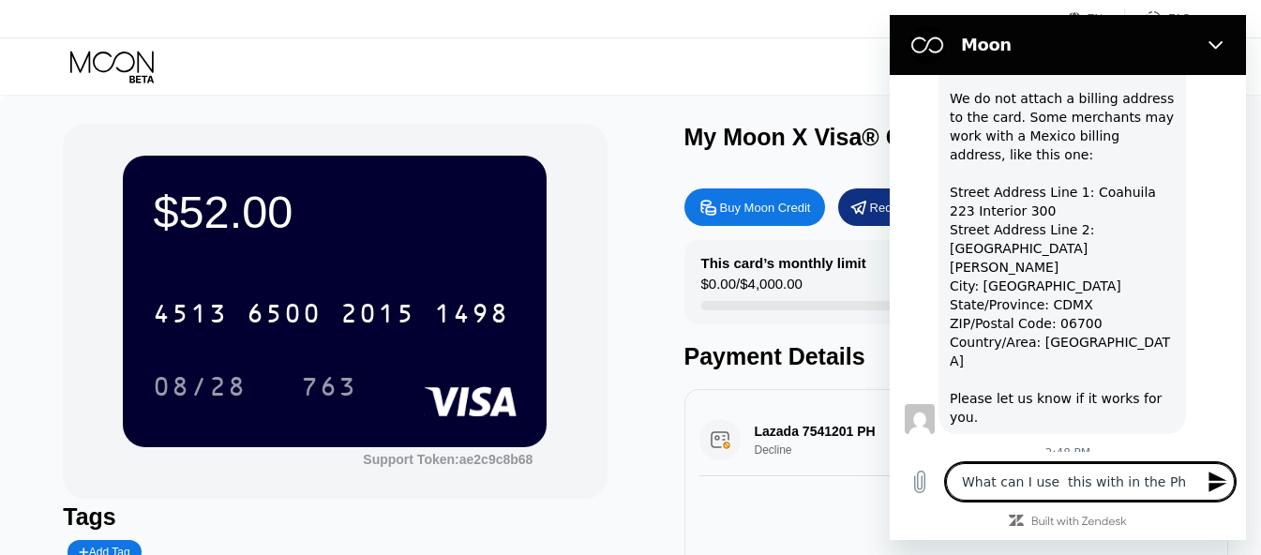
type textarea "x"
type textarea "What can I use this with in the Phil"
type textarea "x"
type textarea "What can I use this with in the Phill"
type textarea "x"
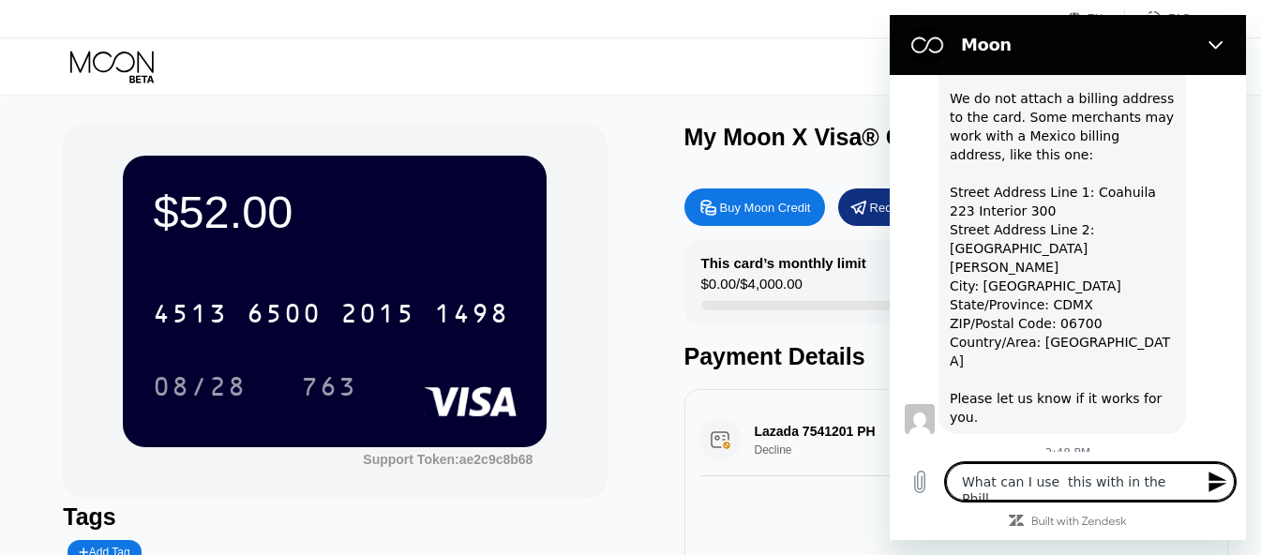
type textarea "What can I use this with in the Philli"
type textarea "x"
type textarea "What can I use this with in the [PERSON_NAME]"
type textarea "x"
type textarea "What can I use this with in the [PERSON_NAME]"
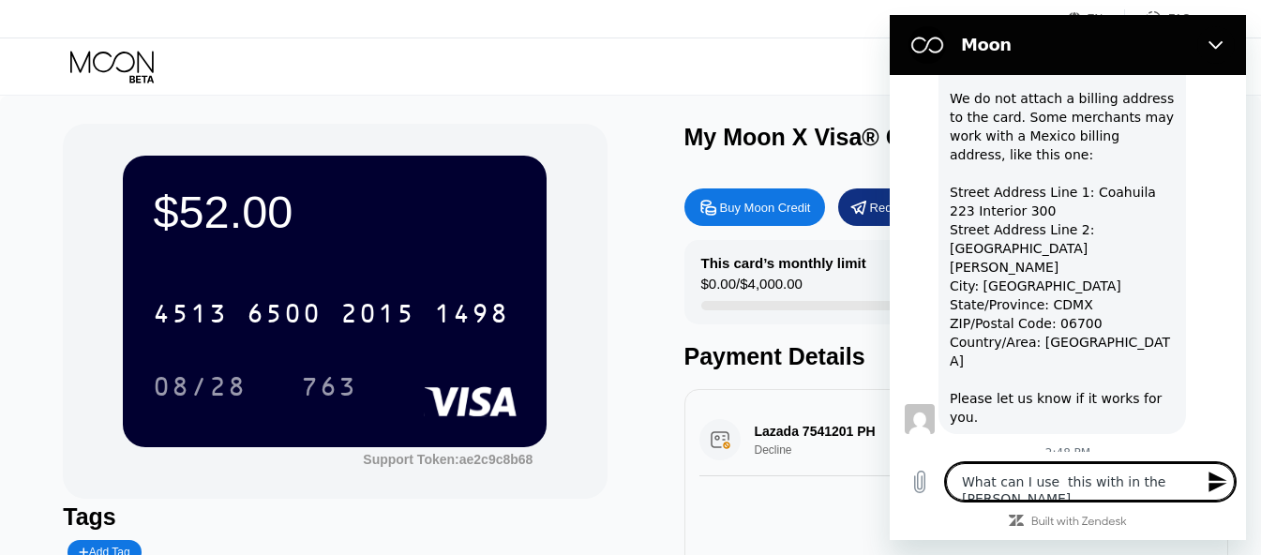
type textarea "x"
type textarea "What can I use this with in the Phillipin"
type textarea "x"
type textarea "What can I use this with in the Phillipine"
type textarea "x"
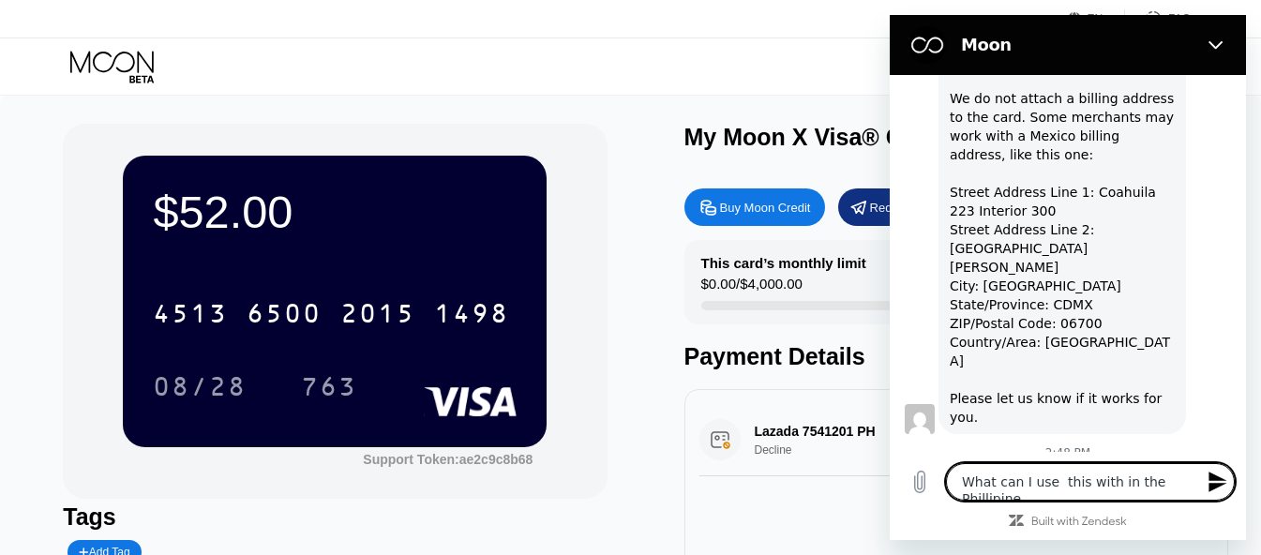
type textarea "What can I use this with in the [GEOGRAPHIC_DATA]"
type textarea "x"
type textarea "What can I use this with in the Phillipines?"
type textarea "x"
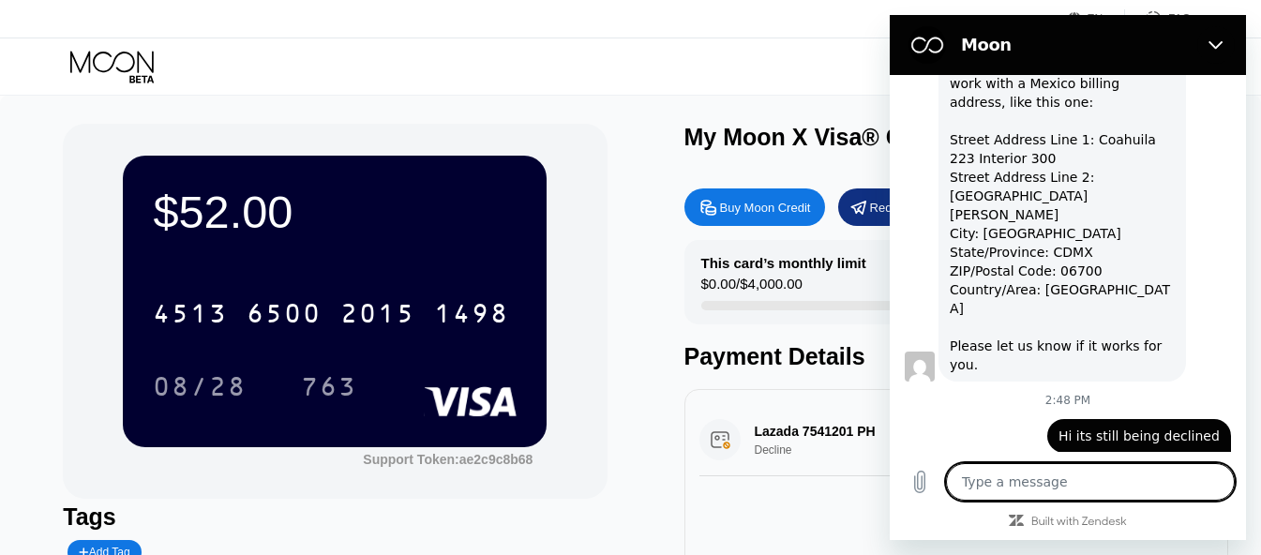
type textarea "x"
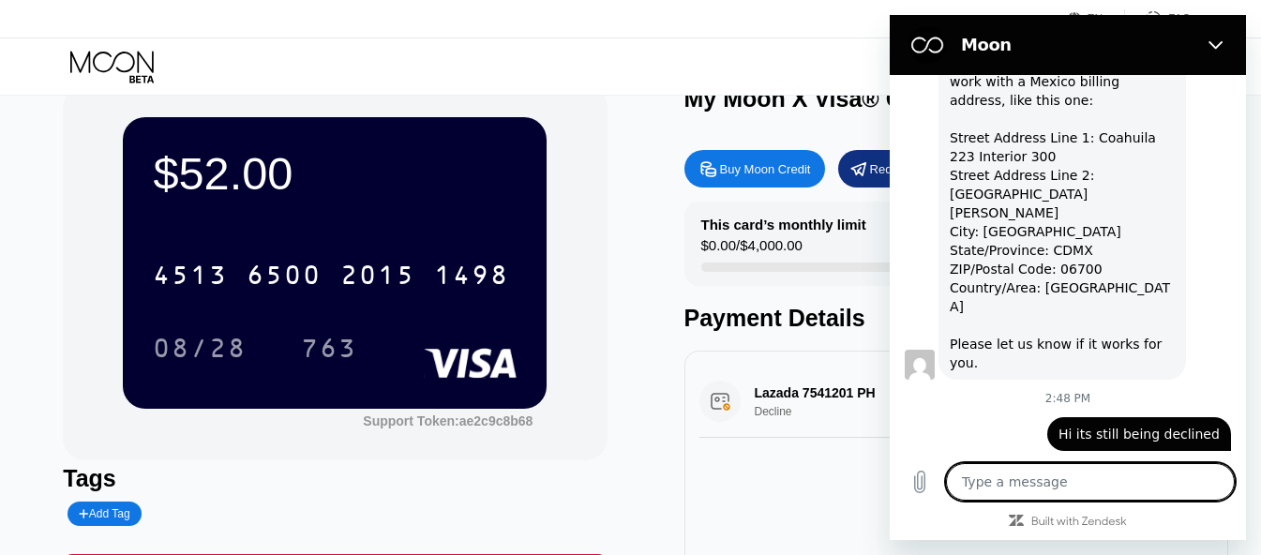
scroll to position [0, 0]
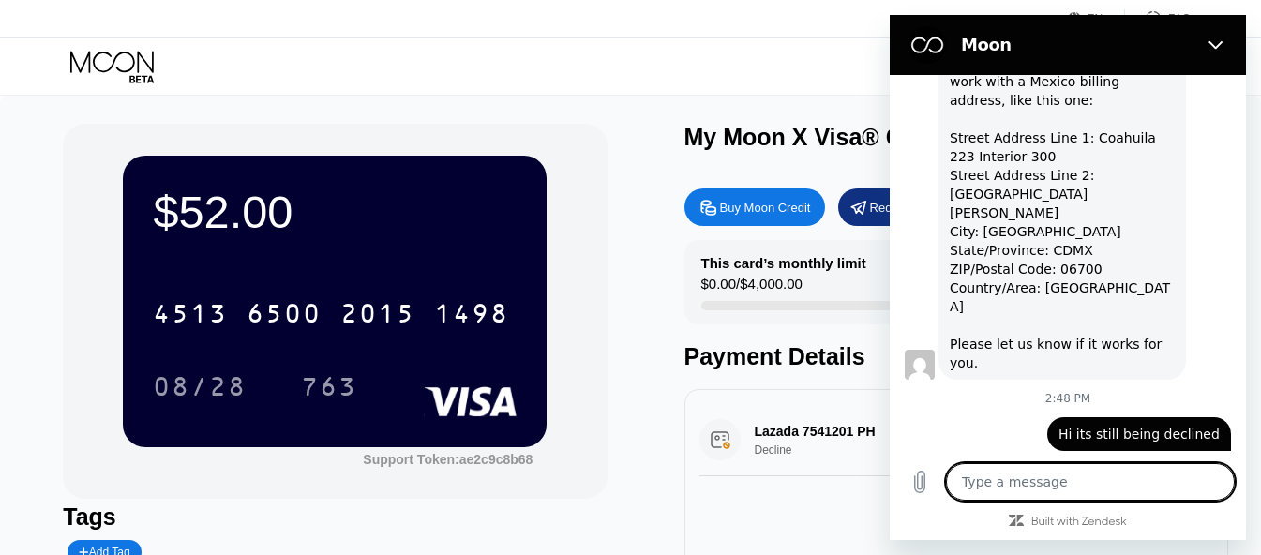
type textarea "t"
type textarea "x"
type textarea "tr"
type textarea "x"
type textarea "tri"
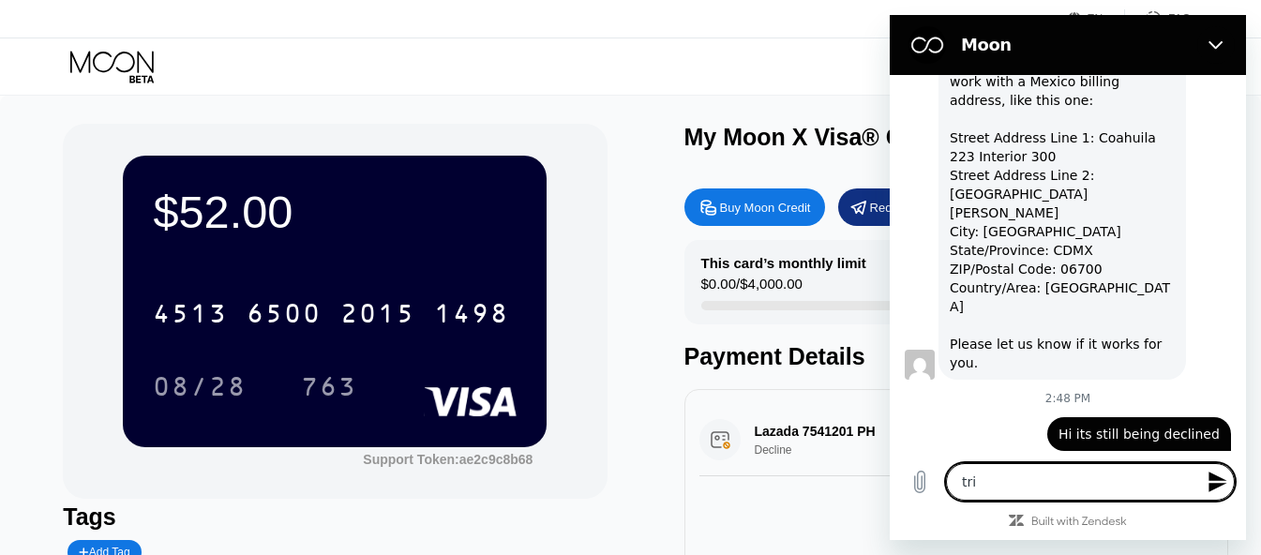
type textarea "x"
type textarea "trie"
type textarea "x"
type textarea "tried"
type textarea "x"
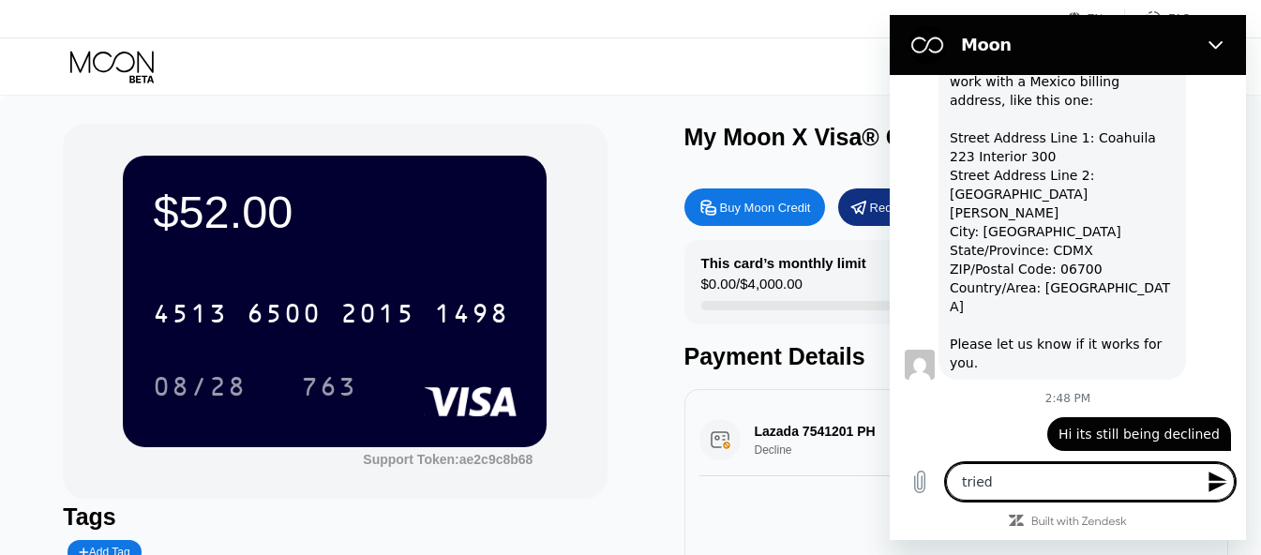
type textarea "tried"
type textarea "x"
type textarea "tried w"
type textarea "x"
type textarea "tried wi"
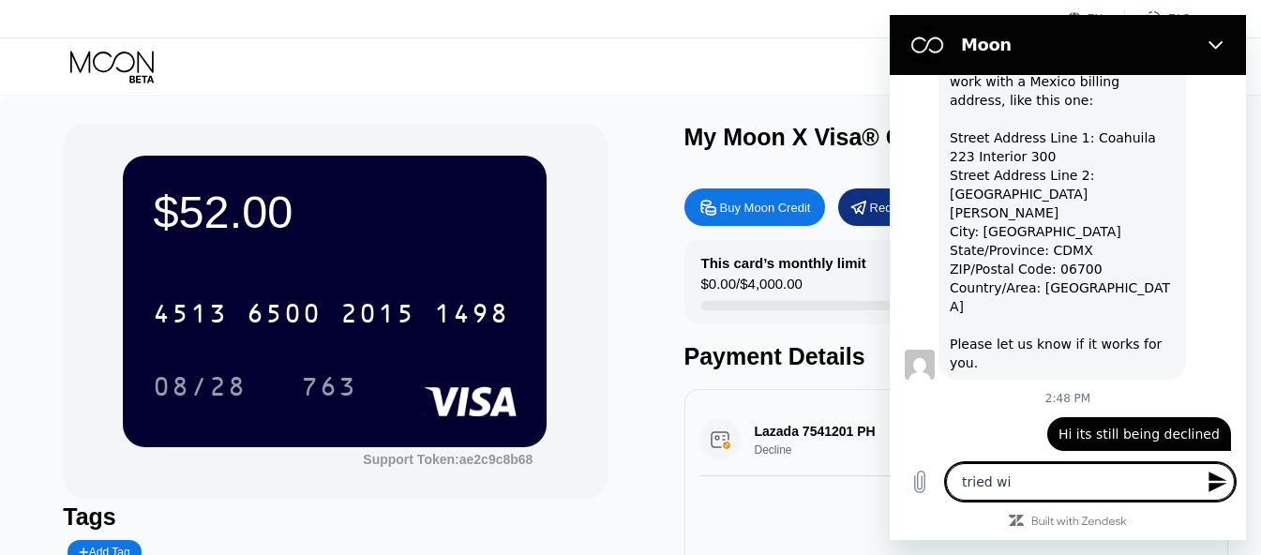
type textarea "x"
type textarea "tried wit"
type textarea "x"
type textarea "tried with"
type textarea "x"
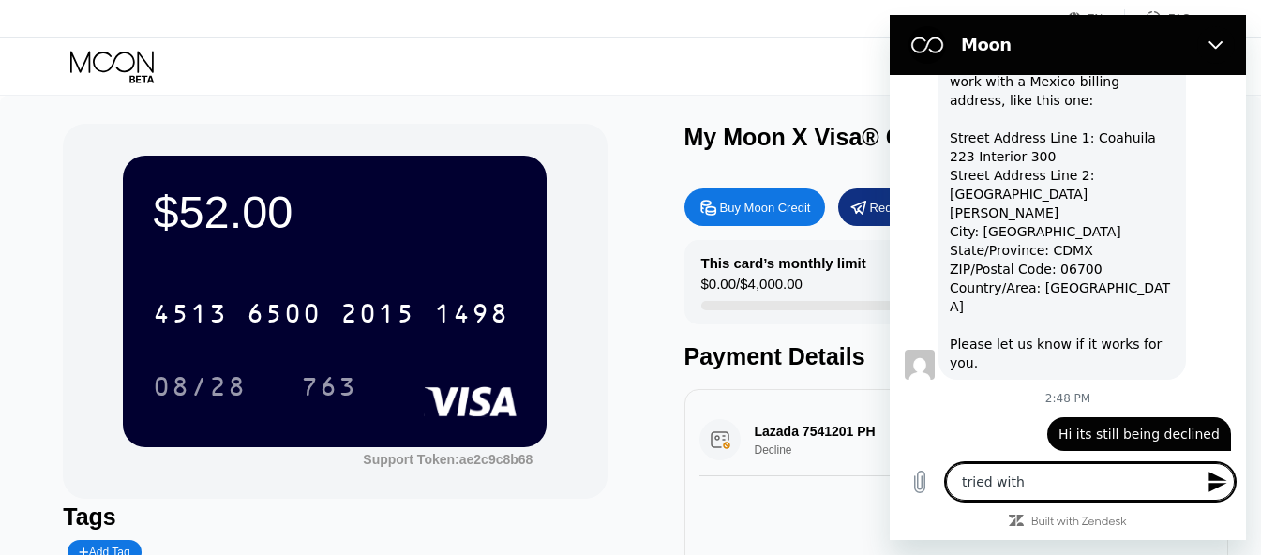
type textarea "tried with"
type textarea "x"
type textarea "tried with s"
type textarea "x"
type textarea "tried with sh"
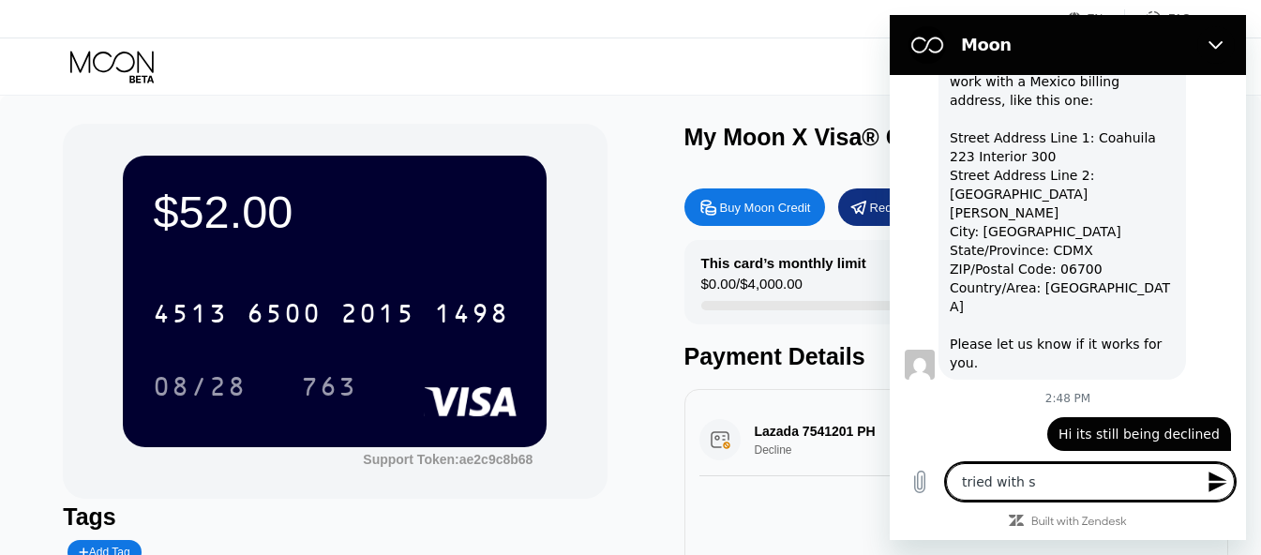
type textarea "x"
type textarea "tried with sho"
type textarea "x"
type textarea "tried with shop"
type textarea "x"
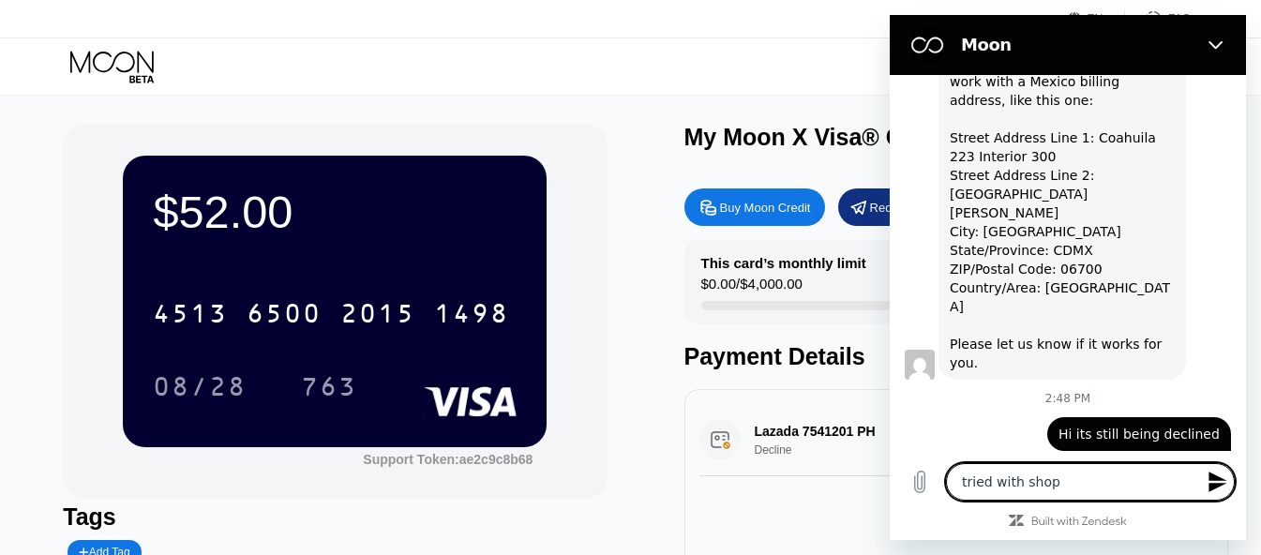
type textarea "tried with [PERSON_NAME]"
type textarea "x"
type textarea "tried with shopee"
type textarea "x"
type textarea "tried with shopeed"
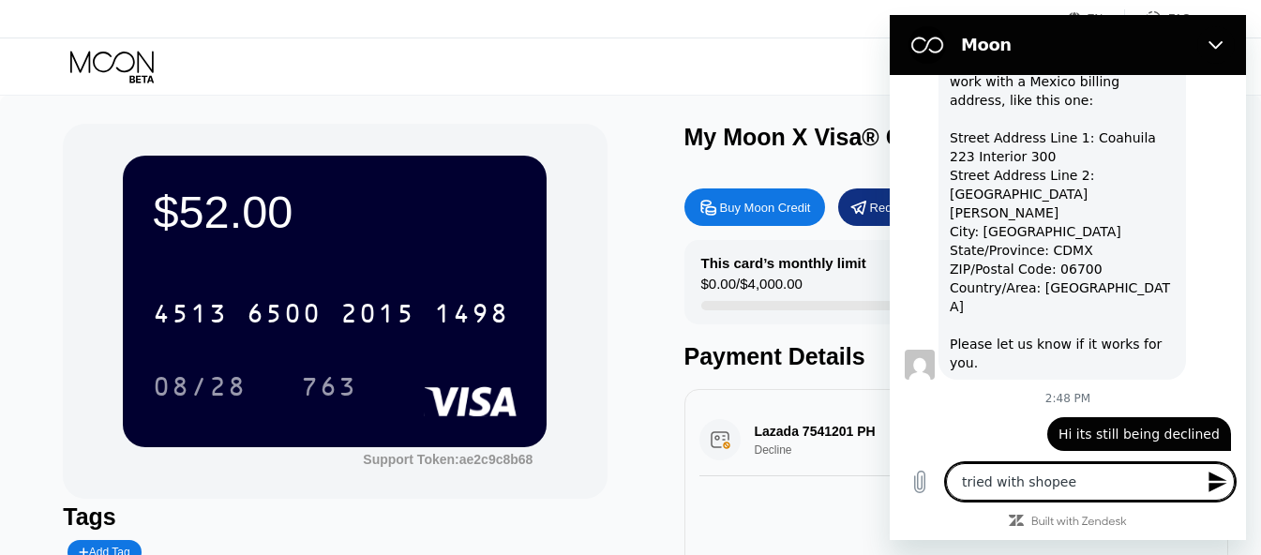
type textarea "x"
type textarea "tried with shopee"
type textarea "x"
type textarea "tried with shopee"
type textarea "x"
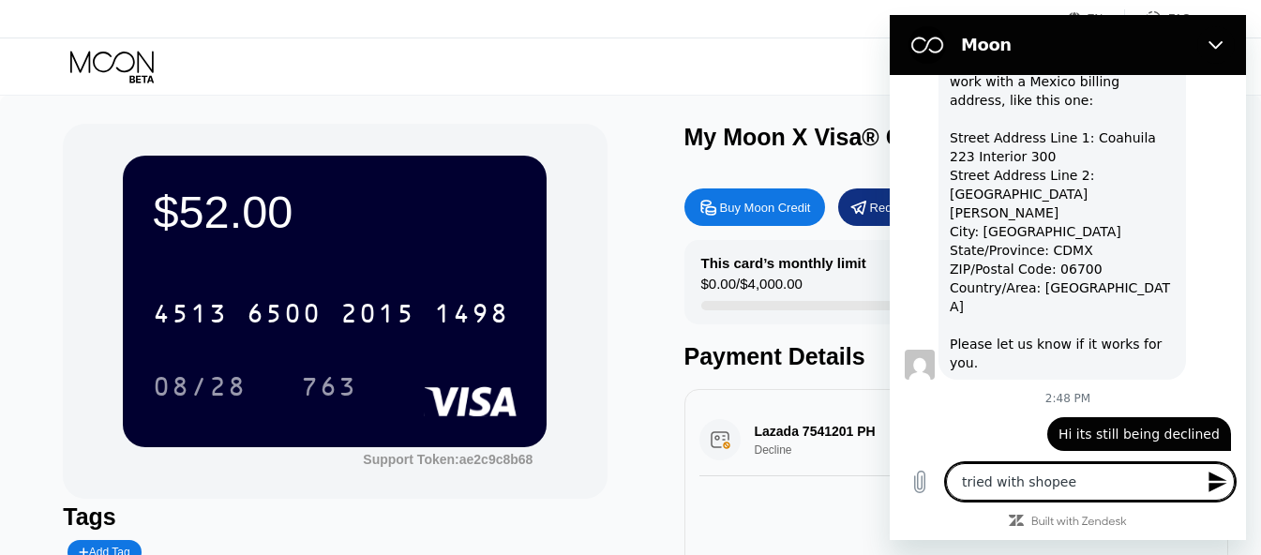
type textarea "tried with shopee a"
type textarea "x"
type textarea "tried with shopee ag"
type textarea "x"
type textarea "tried with shopee aga"
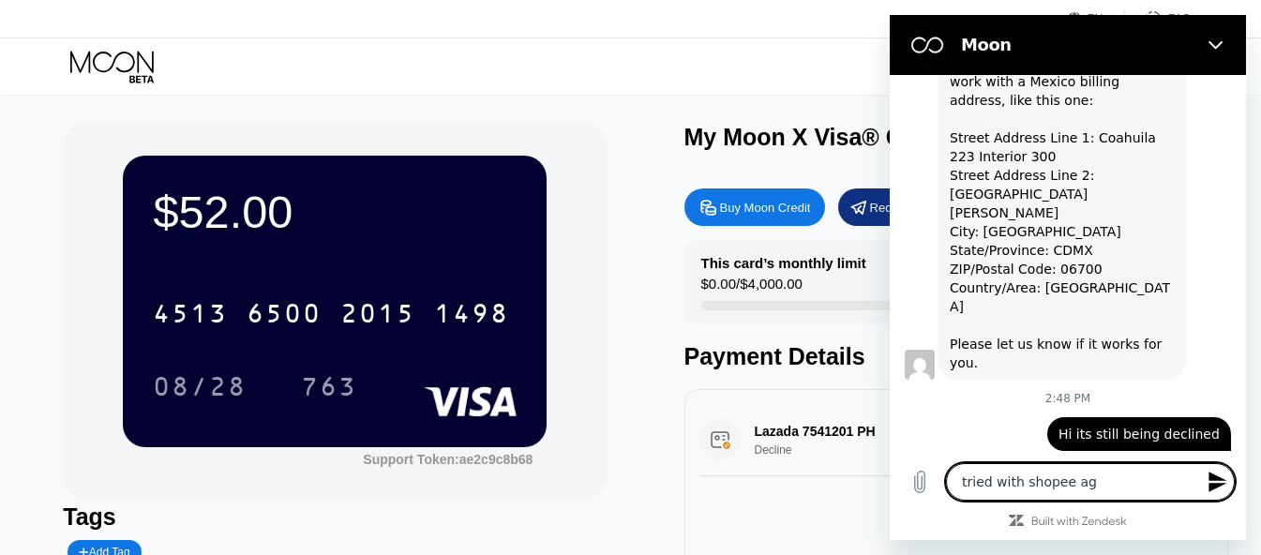
type textarea "x"
type textarea "tried with shopee agai"
type textarea "x"
type textarea "tried with shopee again"
type textarea "x"
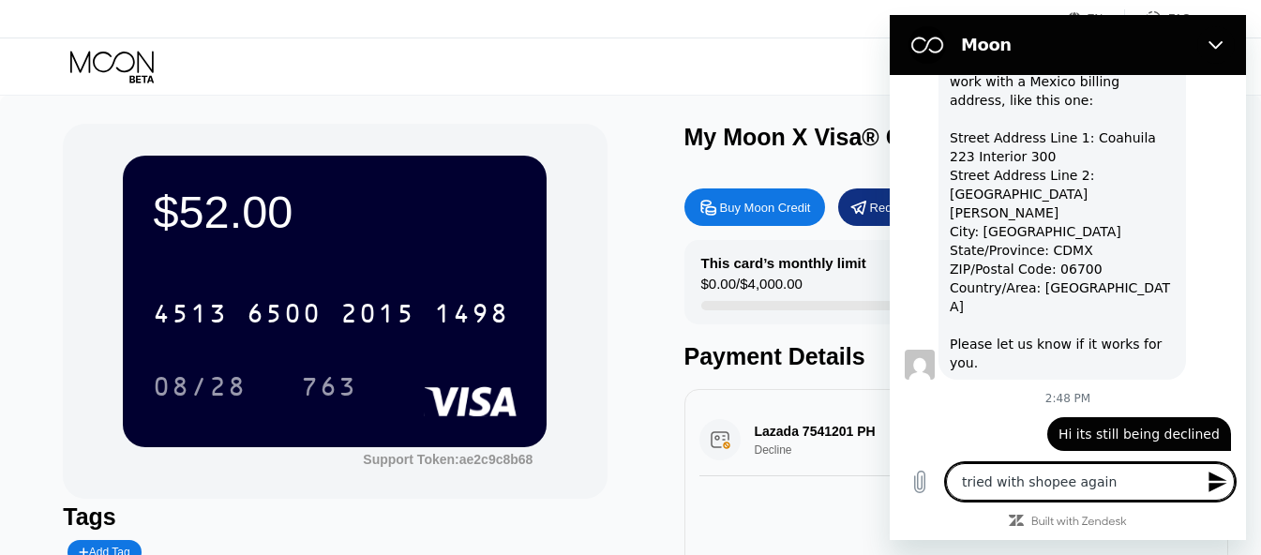
type textarea "tried with shopee againc"
type textarea "x"
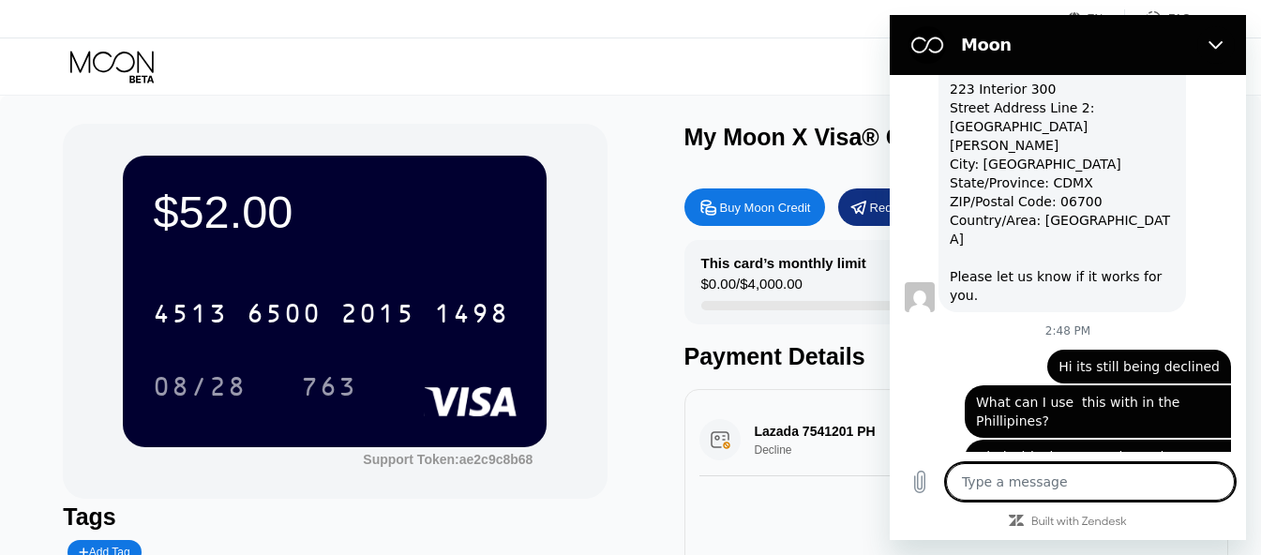
scroll to position [1371, 0]
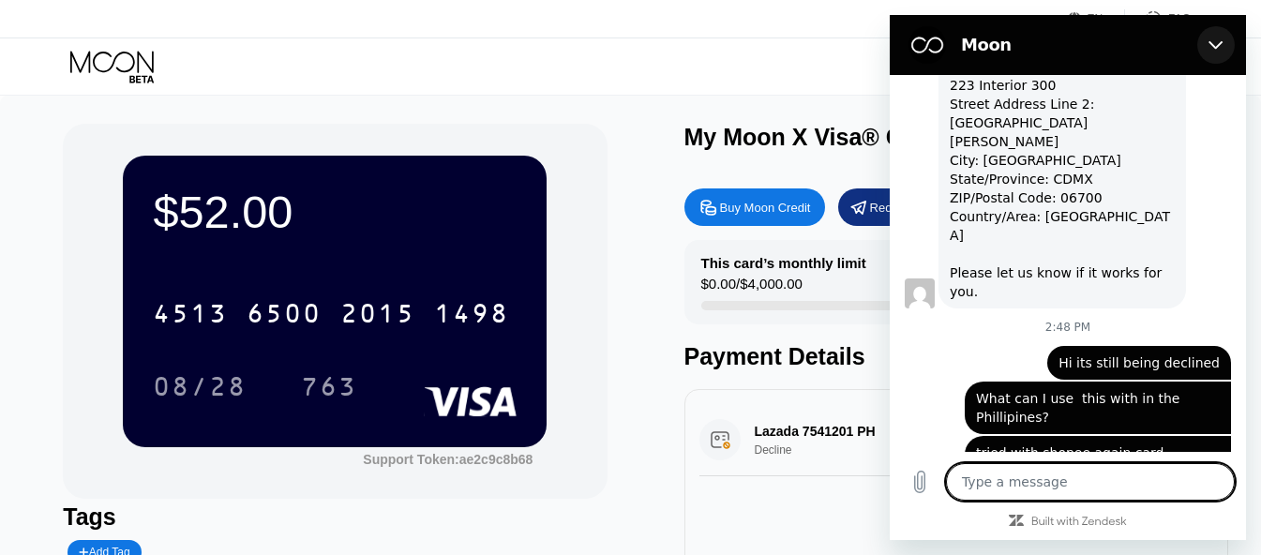
click at [1225, 48] on button "Close" at bounding box center [1215, 44] width 37 height 37
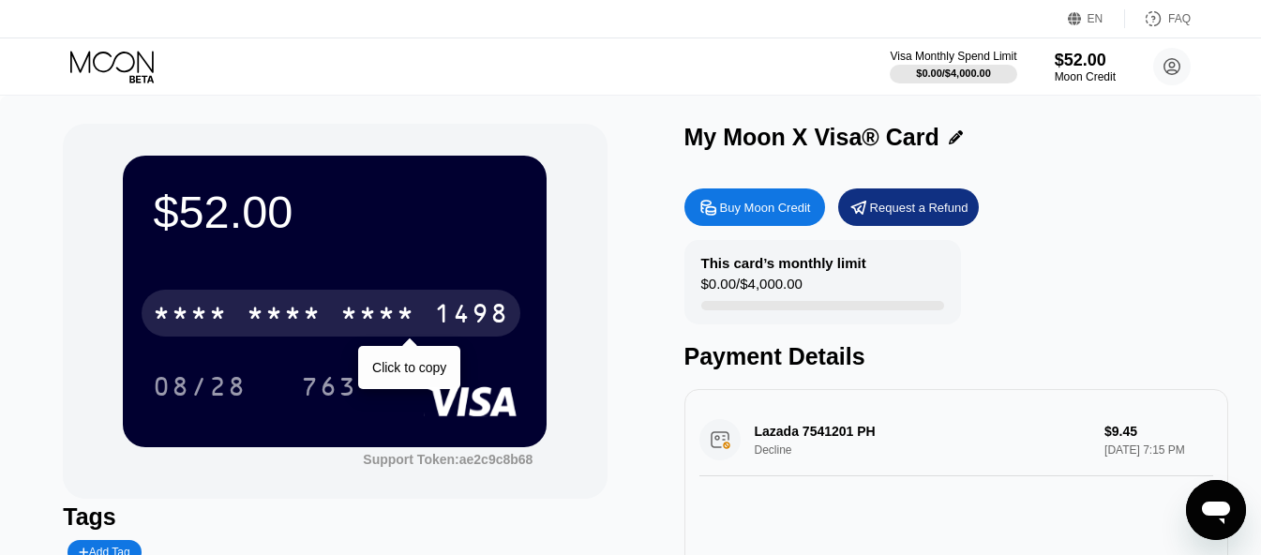
click at [336, 300] on div "* * * * * * * * * * * * 1498" at bounding box center [331, 313] width 379 height 47
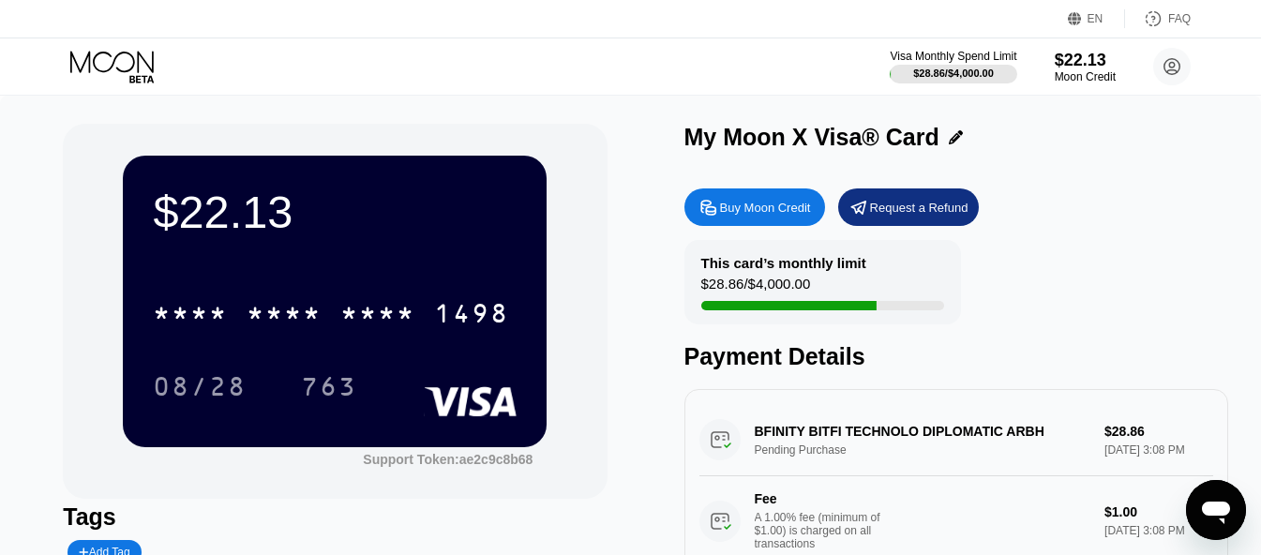
click at [1206, 498] on icon "Open messaging window" at bounding box center [1216, 510] width 34 height 34
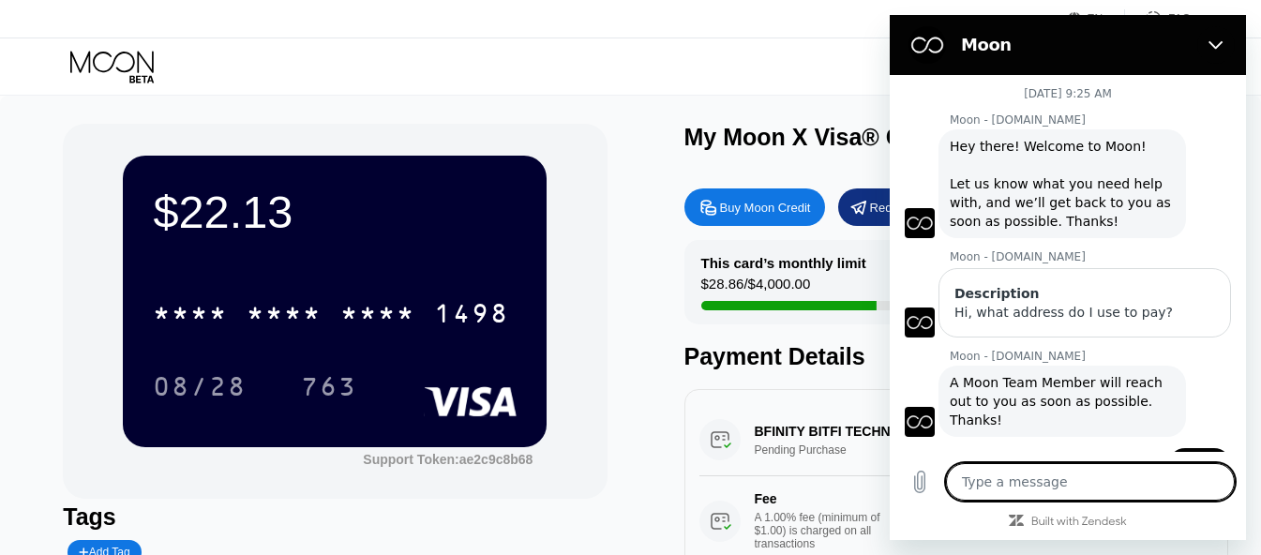
scroll to position [1343, 0]
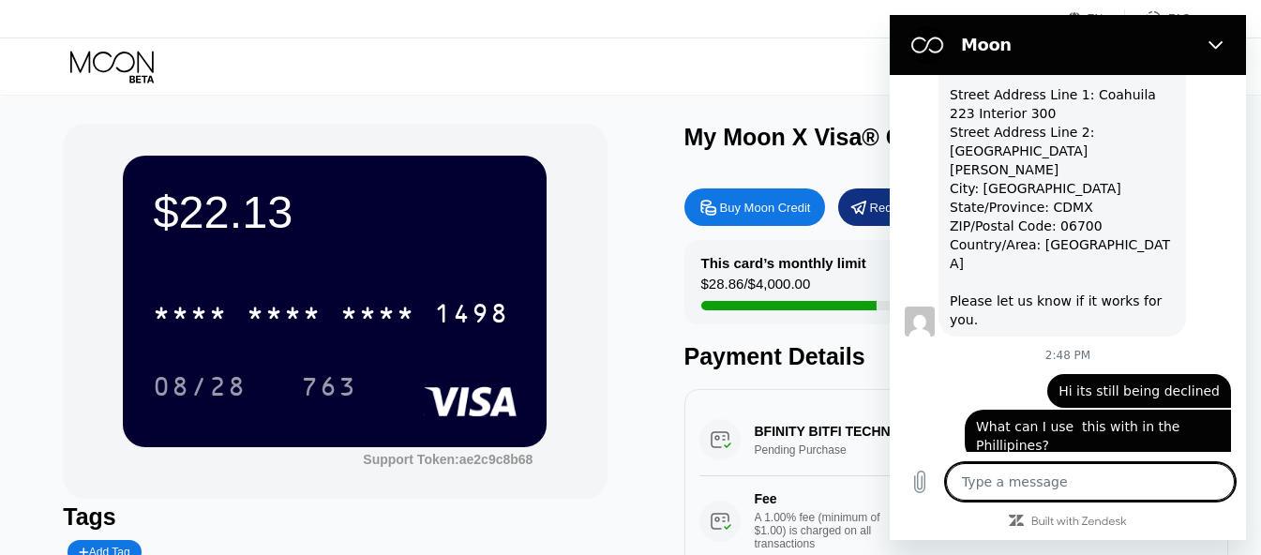
type textarea "n"
type textarea "x"
type textarea "ne"
type textarea "x"
type textarea "nee"
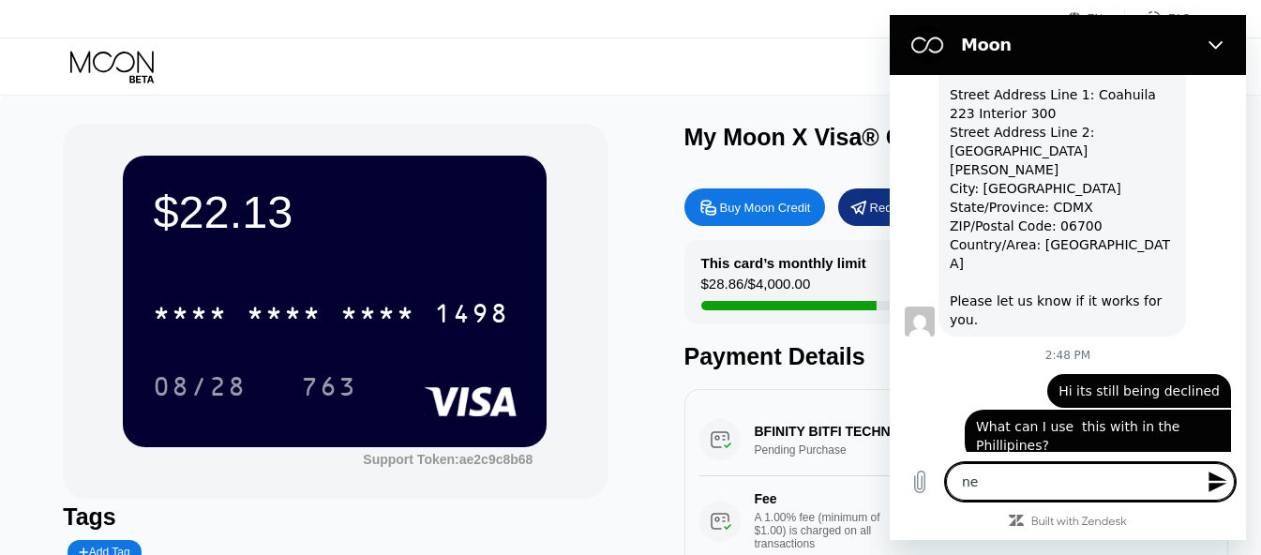
type textarea "x"
type textarea "neer"
type textarea "x"
type textarea "nee"
type textarea "x"
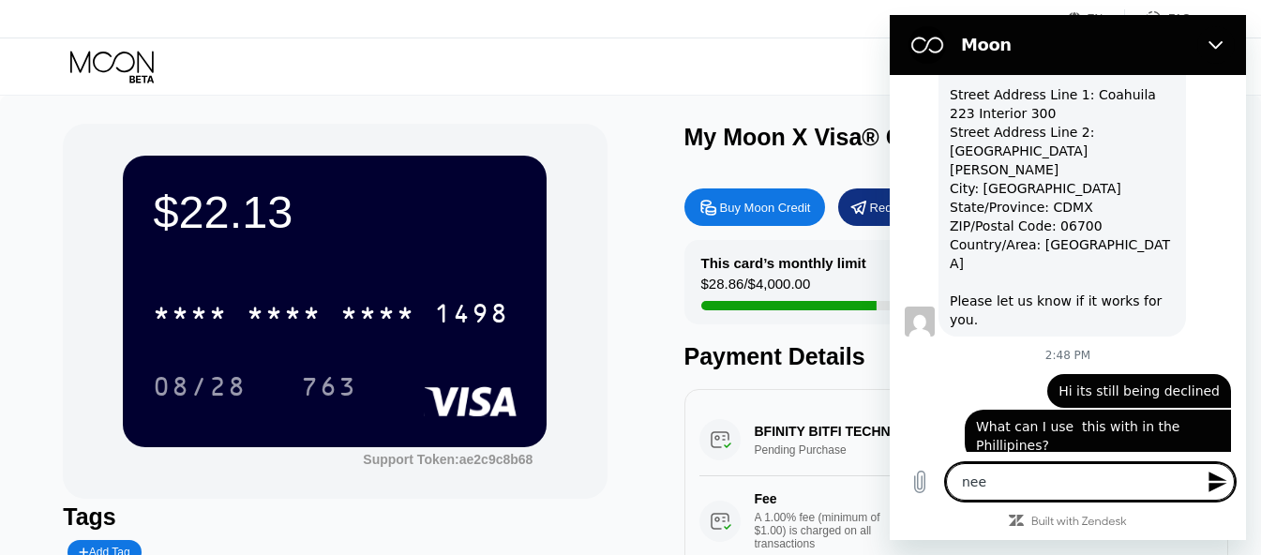
type textarea "ne"
type textarea "x"
type textarea "n"
type textarea "x"
type textarea "ne"
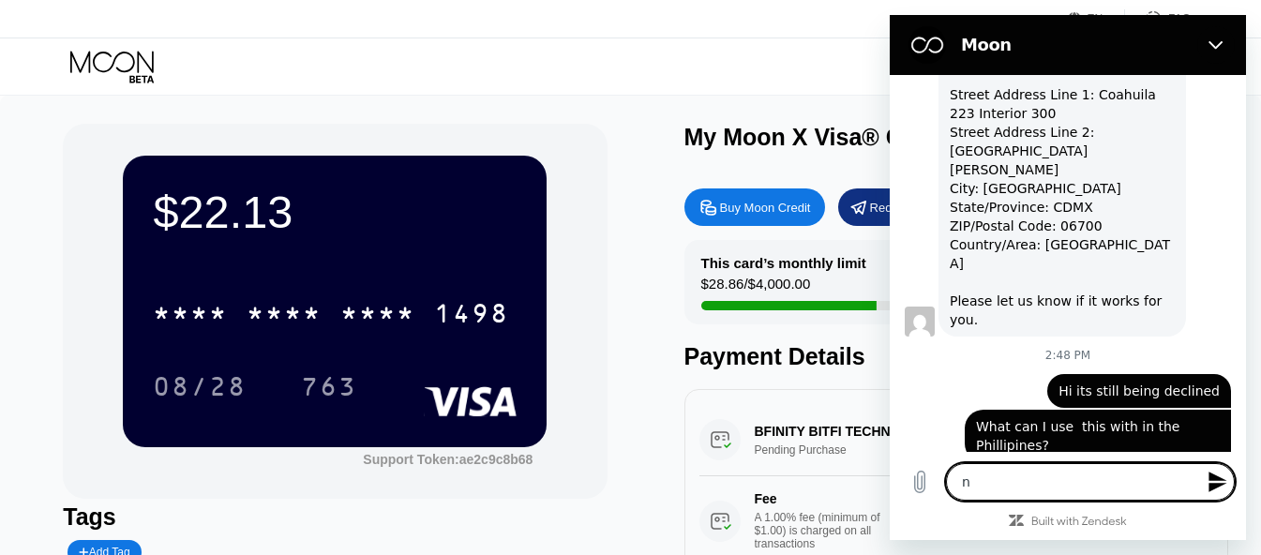
type textarea "x"
type textarea "nev"
type textarea "x"
type textarea "neve"
type textarea "x"
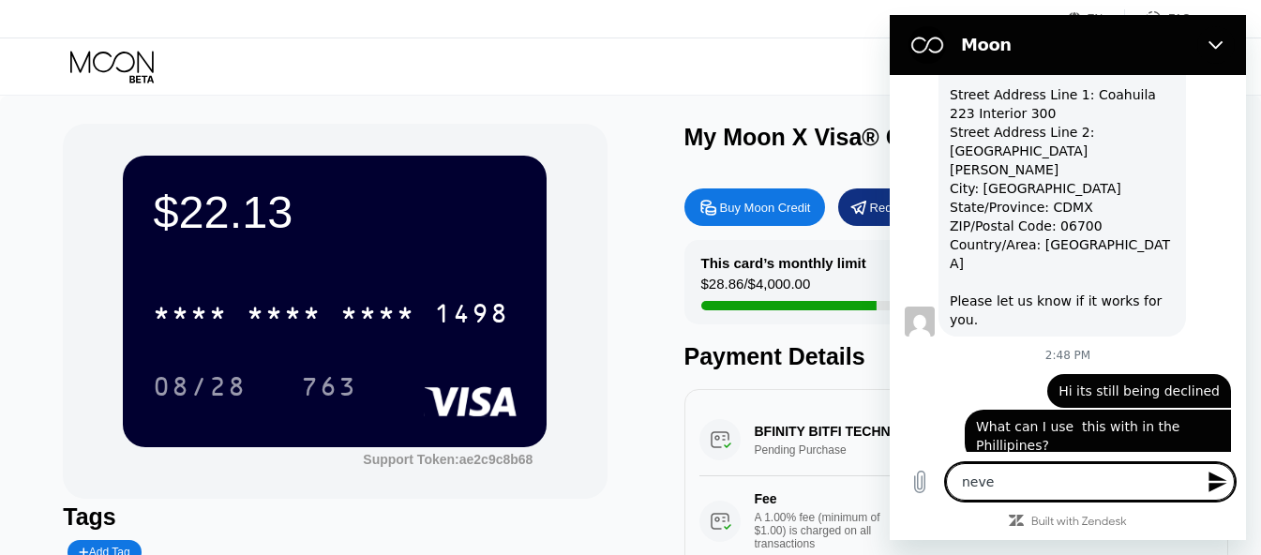
type textarea "never"
type textarea "x"
type textarea "neverm"
type textarea "x"
type textarea "nevermi"
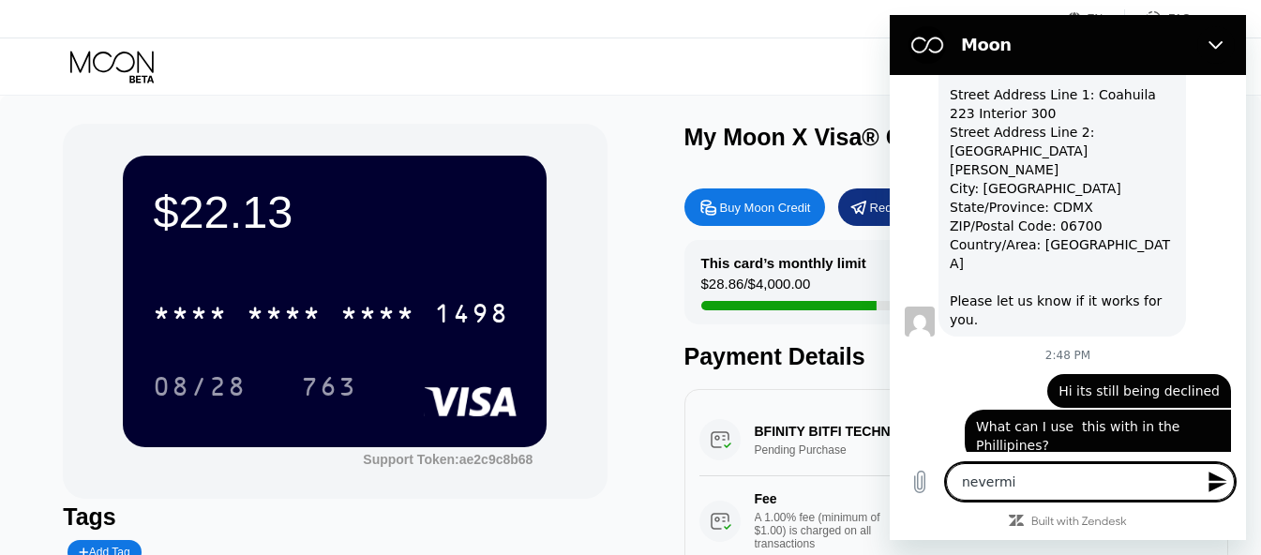
type textarea "x"
type textarea "nevermin"
type textarea "x"
type textarea "nevermind"
type textarea "x"
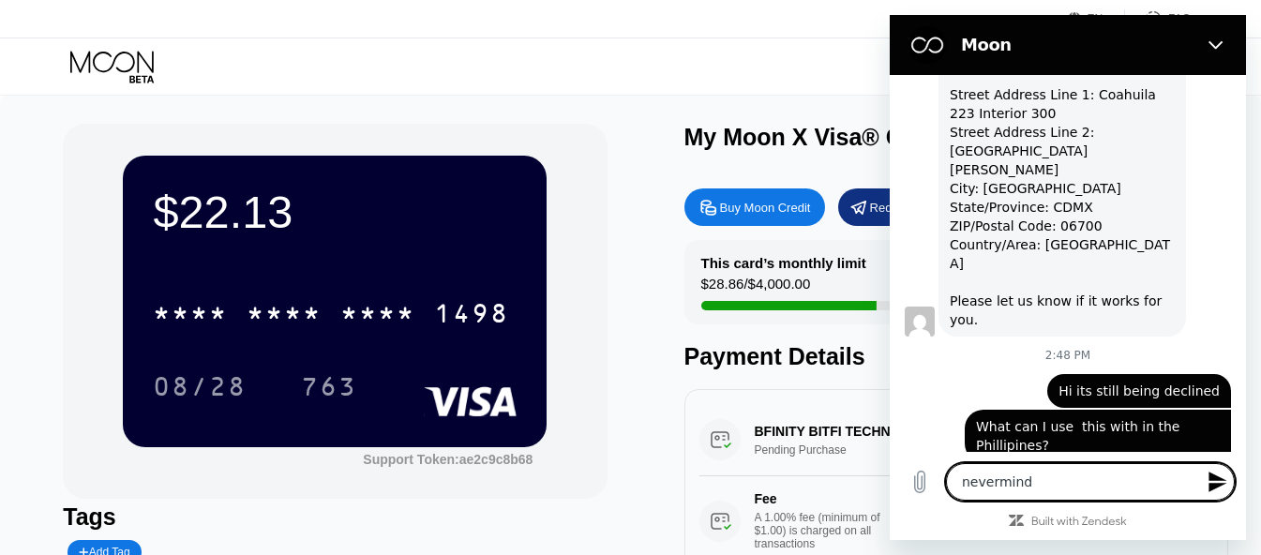
type textarea "nevermind"
type textarea "x"
type textarea "nevermind g"
type textarea "x"
type textarea "nevermind go"
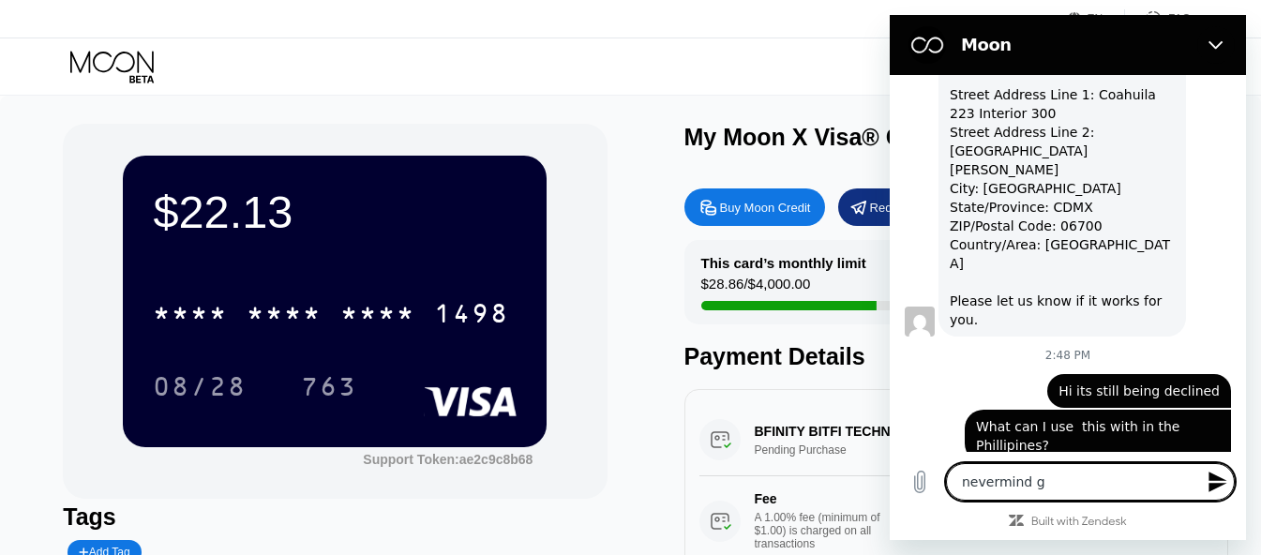
type textarea "x"
type textarea "nevermind got"
type textarea "x"
type textarea "nevermind got"
type textarea "x"
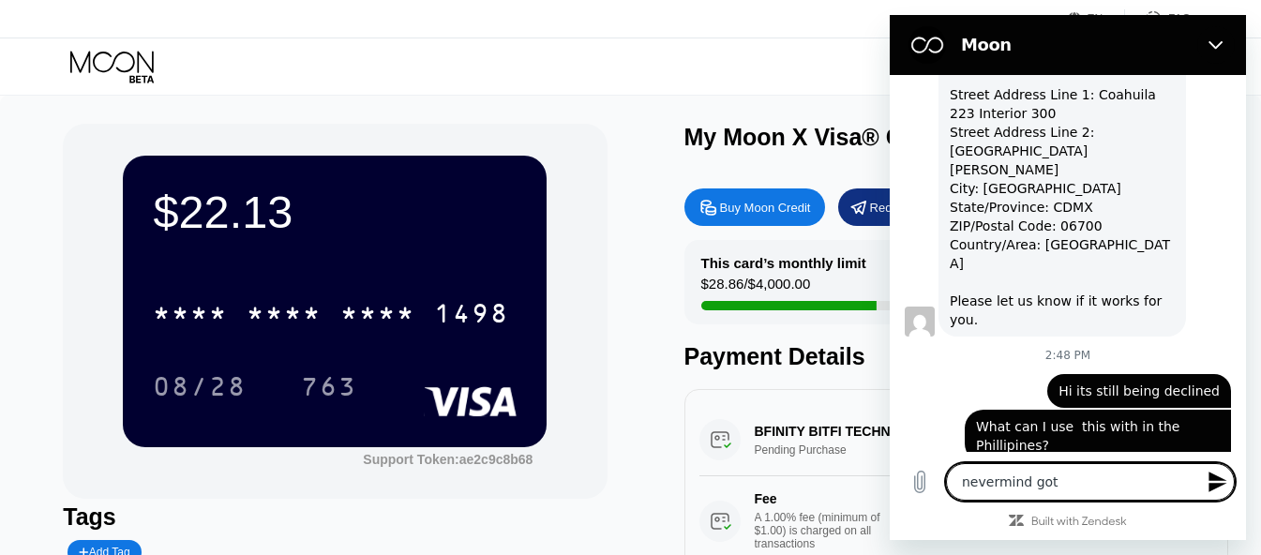
type textarea "nevermind got i"
type textarea "x"
type textarea "nevermind got it"
type textarea "x"
type textarea "nevermind got it"
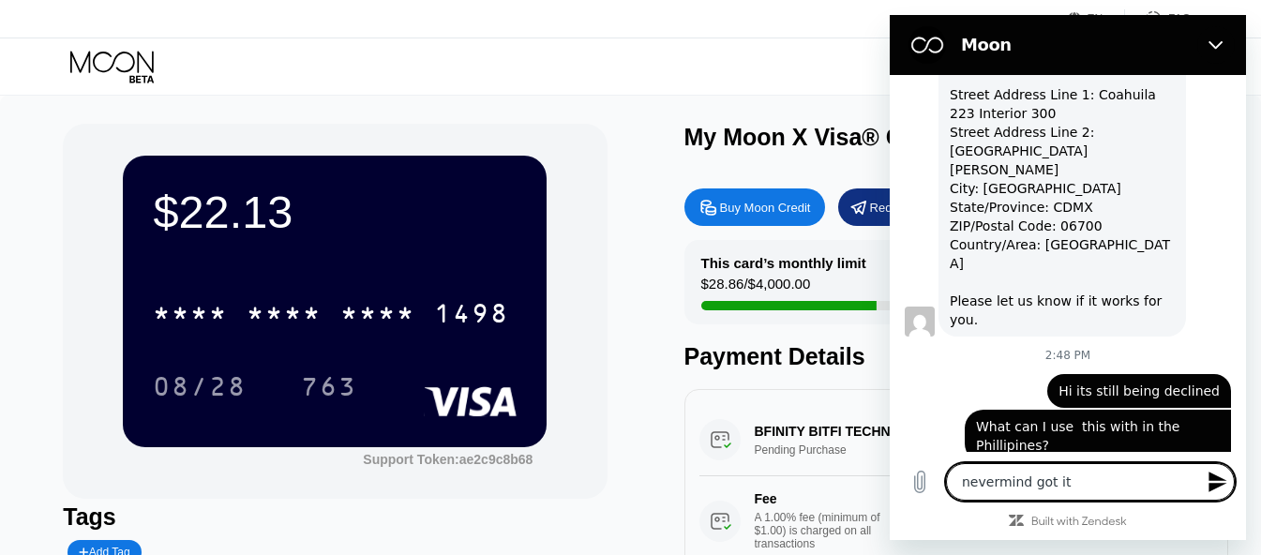
type textarea "x"
type textarea "nevermind got it t"
type textarea "x"
type textarea "nevermind got it to"
type textarea "x"
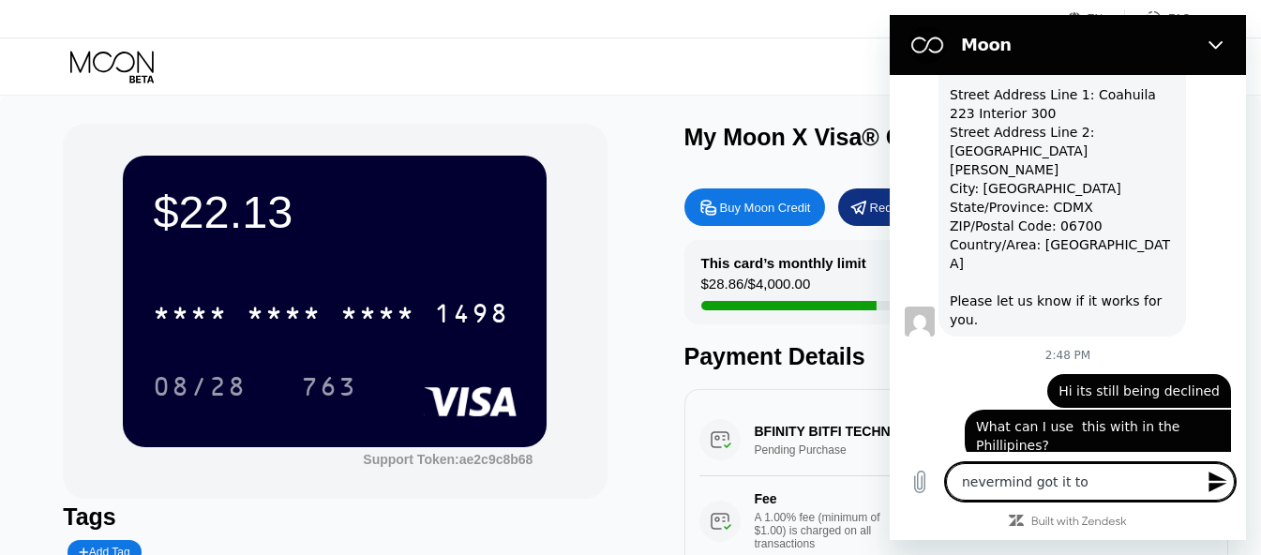
type textarea "nevermind got it to"
type textarea "x"
type textarea "nevermind got it to w"
type textarea "x"
type textarea "nevermind got it to wo"
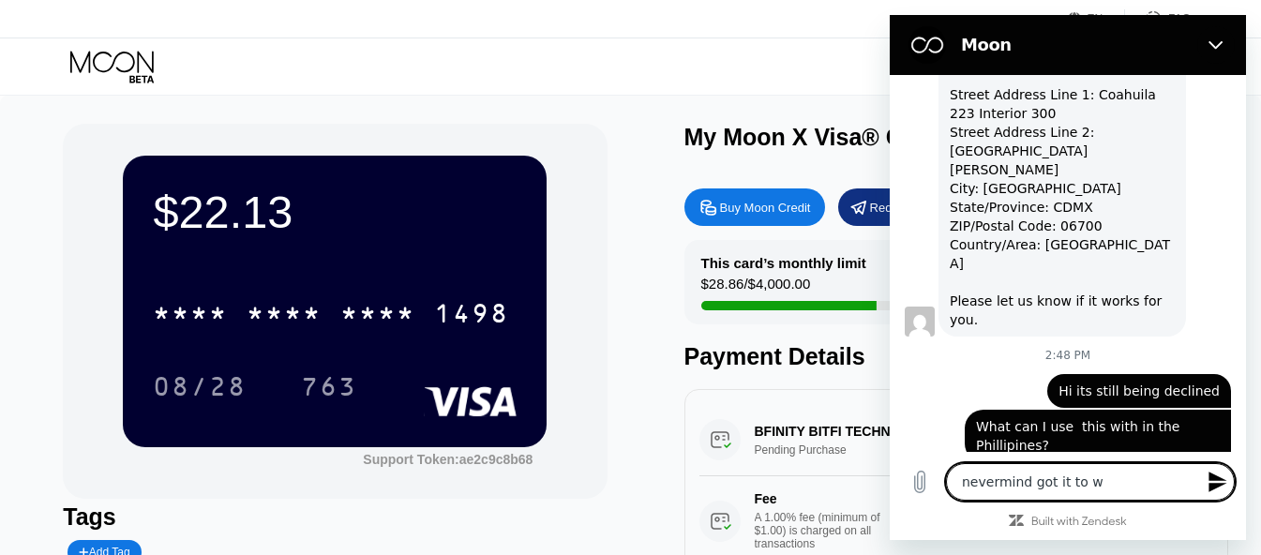
type textarea "x"
type textarea "nevermind got it to wor"
type textarea "x"
type textarea "nevermind got it to work"
type textarea "x"
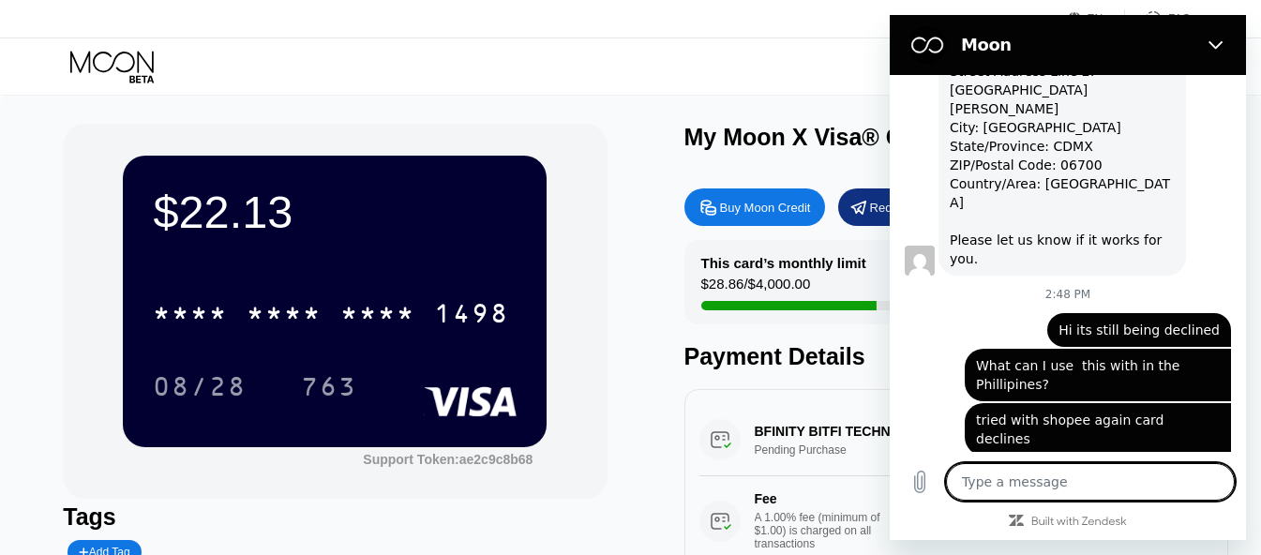
type textarea "x"
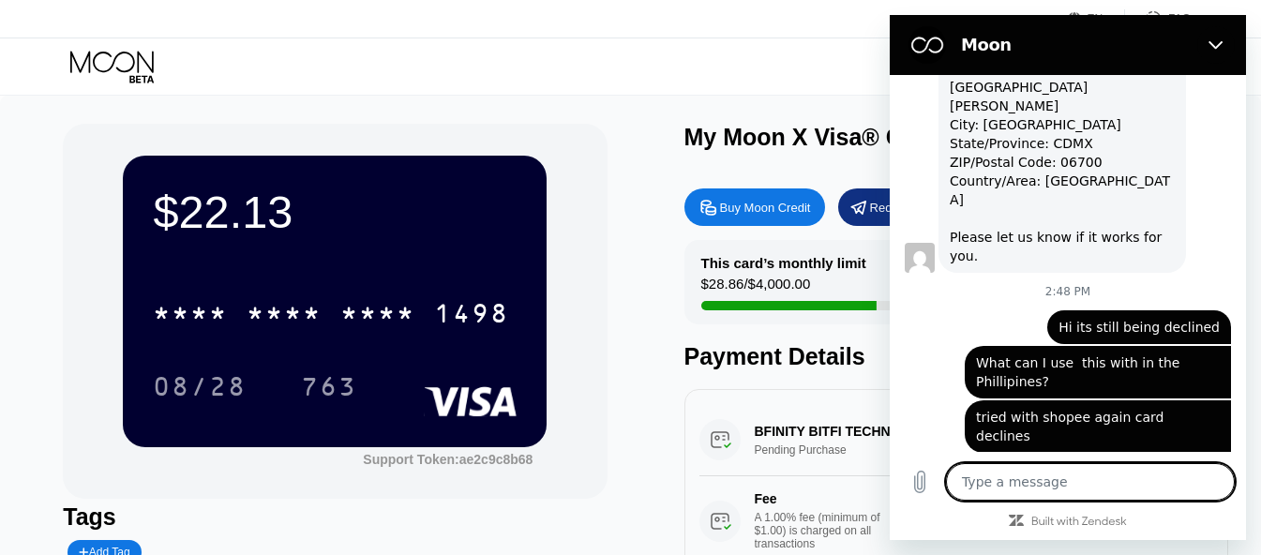
click at [646, 277] on div "$22.13 * * * * * * * * * * * * 1498 08/28 763 Support Token: ae2c9c8b68 Tags Ad…" at bounding box center [630, 420] width 1135 height 593
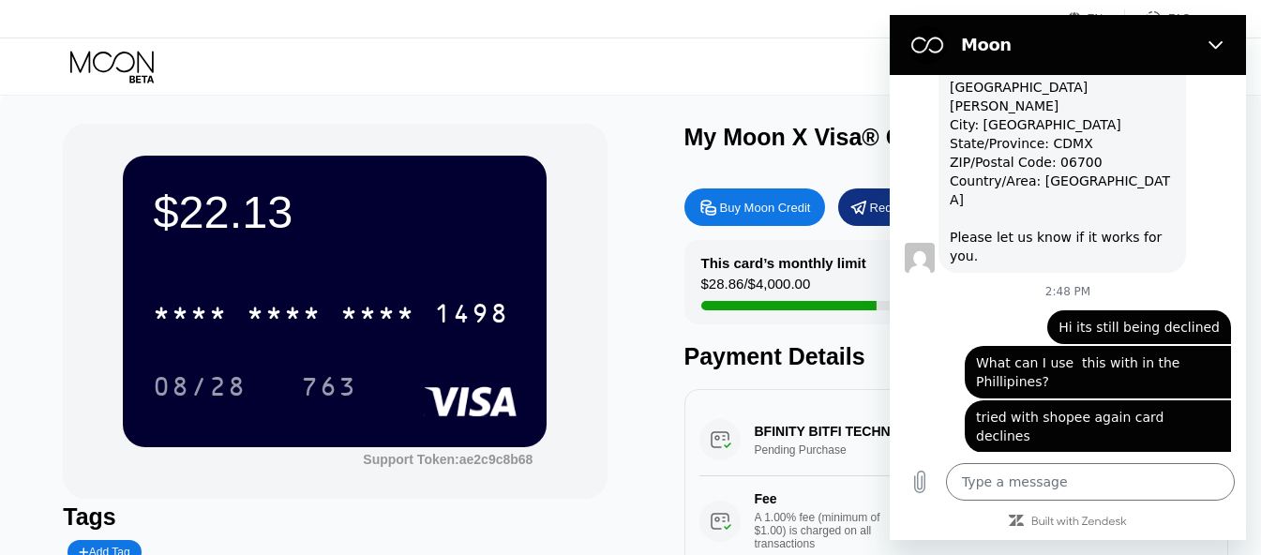
click at [706, 210] on icon at bounding box center [708, 207] width 14 height 14
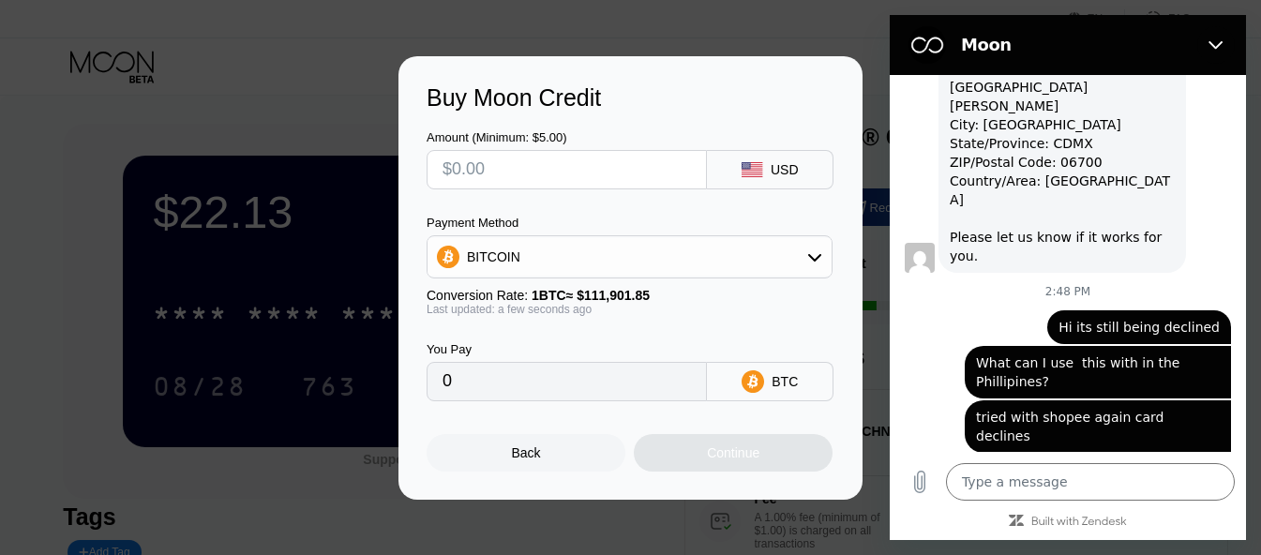
click at [654, 171] on input "text" at bounding box center [566, 169] width 248 height 37
click at [777, 7] on div at bounding box center [637, 277] width 1275 height 555
